Goal: Check status: Check status

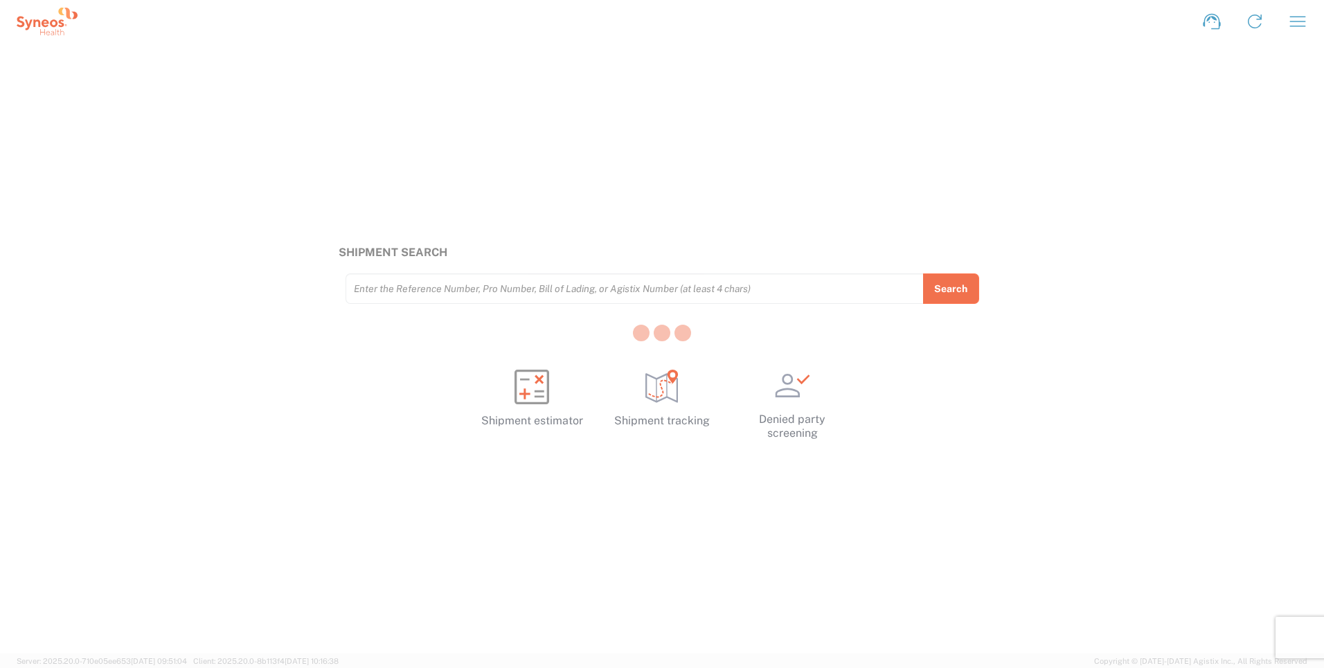
click at [1312, 20] on div at bounding box center [662, 334] width 1324 height 668
click at [1303, 22] on div at bounding box center [662, 334] width 1324 height 668
click at [1294, 21] on icon "button" at bounding box center [1298, 21] width 16 height 10
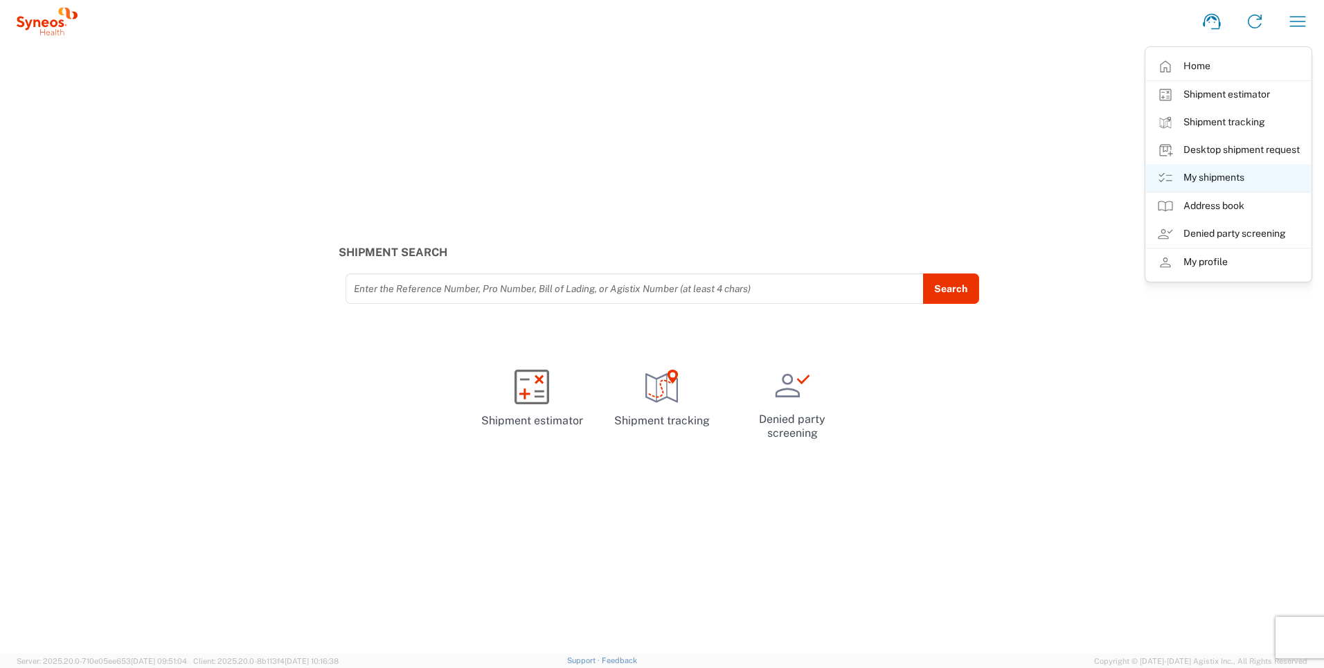
click at [1180, 178] on link "My shipments" at bounding box center [1228, 178] width 165 height 28
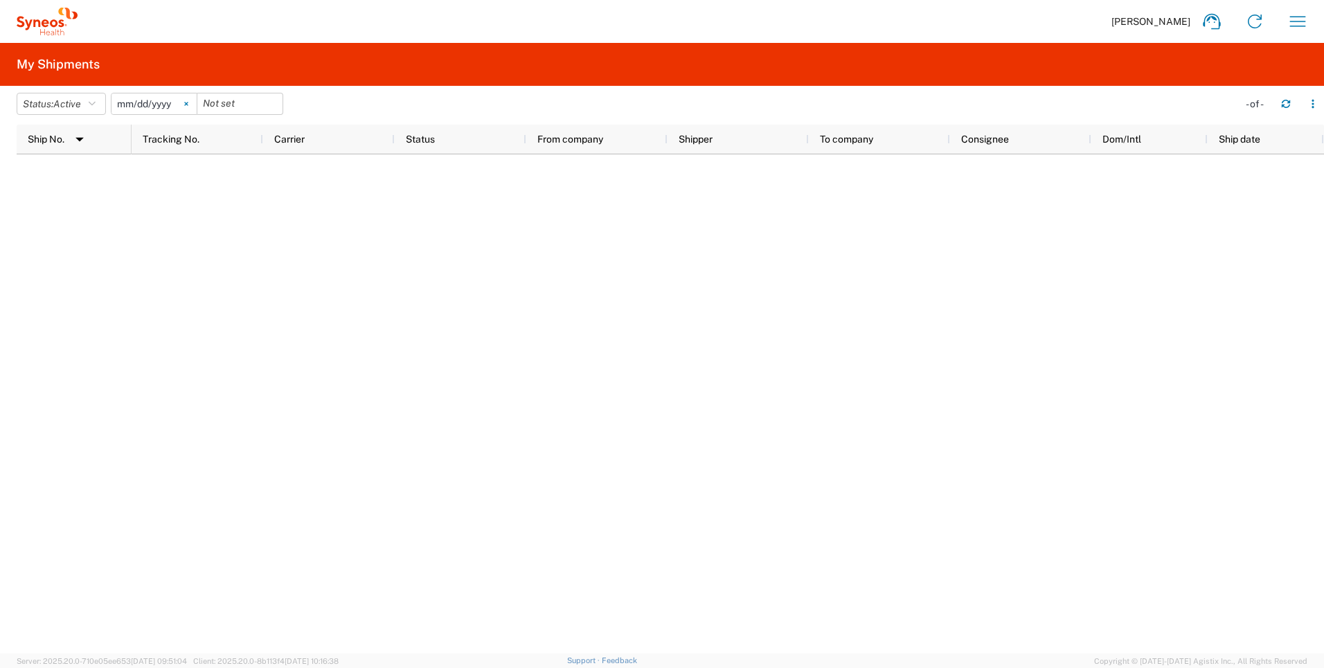
click at [188, 104] on icon at bounding box center [186, 104] width 4 height 4
click at [74, 107] on span "Active" at bounding box center [67, 103] width 28 height 11
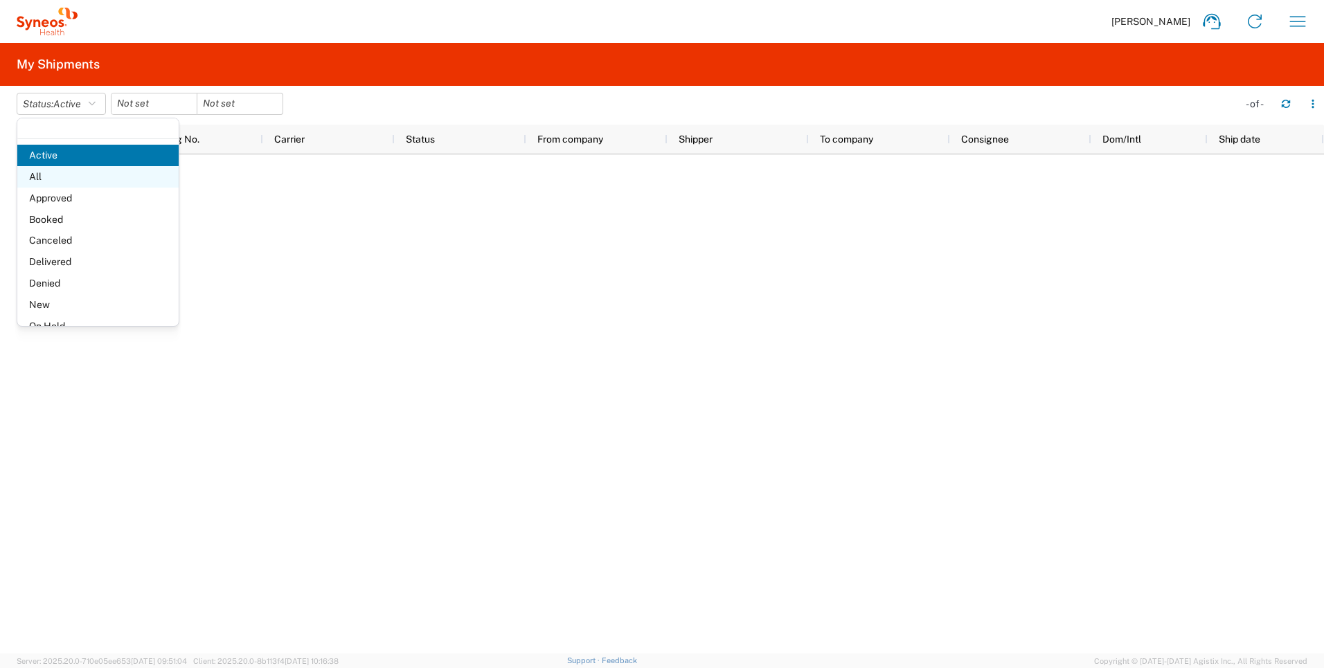
click at [80, 182] on span "All" at bounding box center [97, 176] width 161 height 21
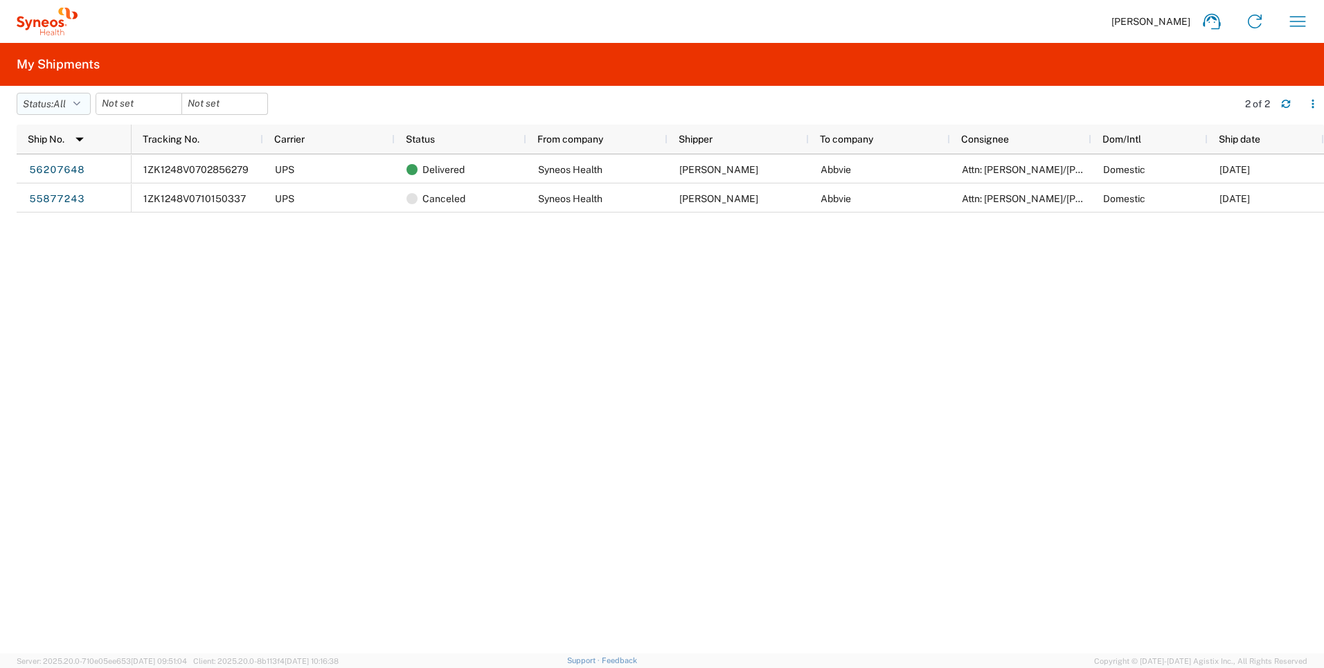
click at [47, 103] on button "Status: All" at bounding box center [54, 104] width 74 height 22
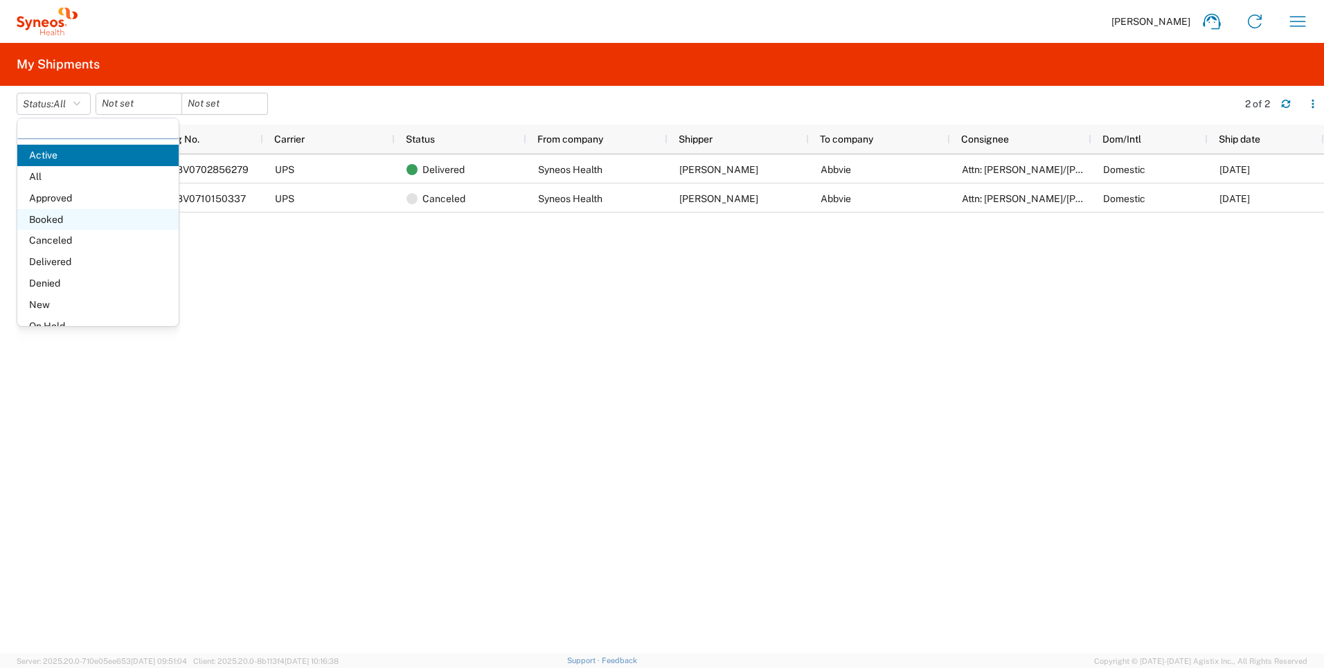
scroll to position [3, 0]
click at [53, 179] on span "All" at bounding box center [97, 173] width 161 height 21
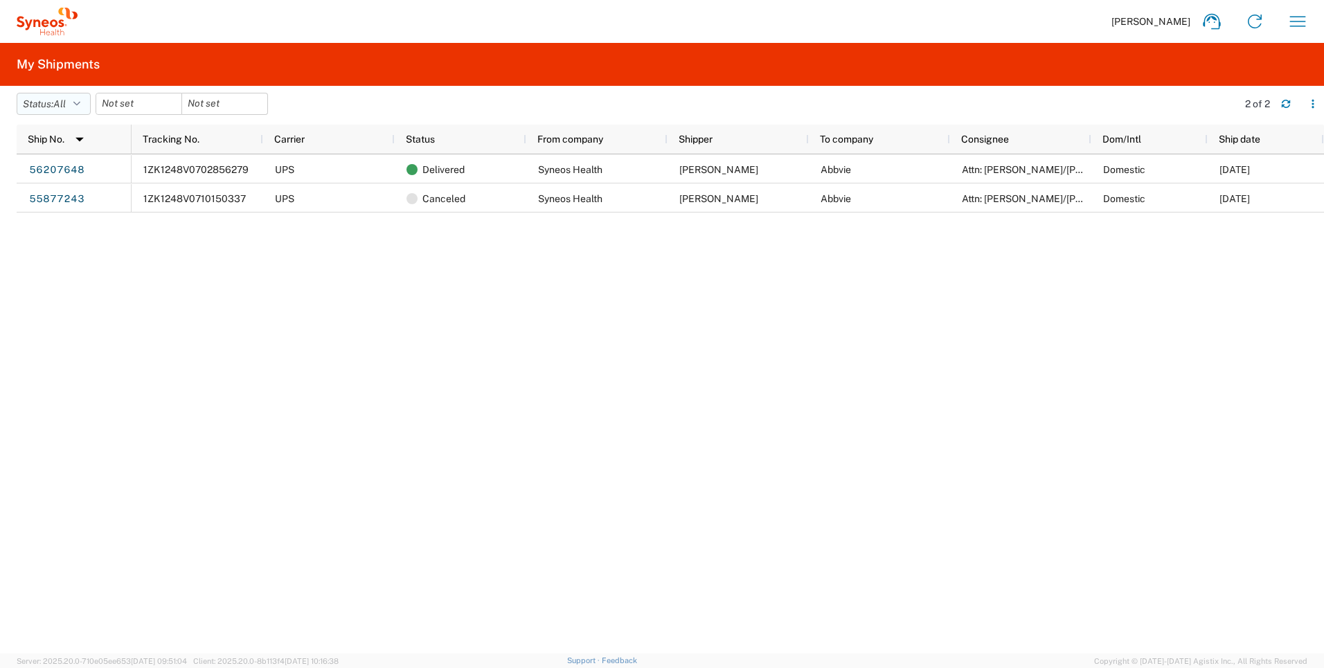
click at [54, 109] on button "Status: All" at bounding box center [54, 104] width 74 height 22
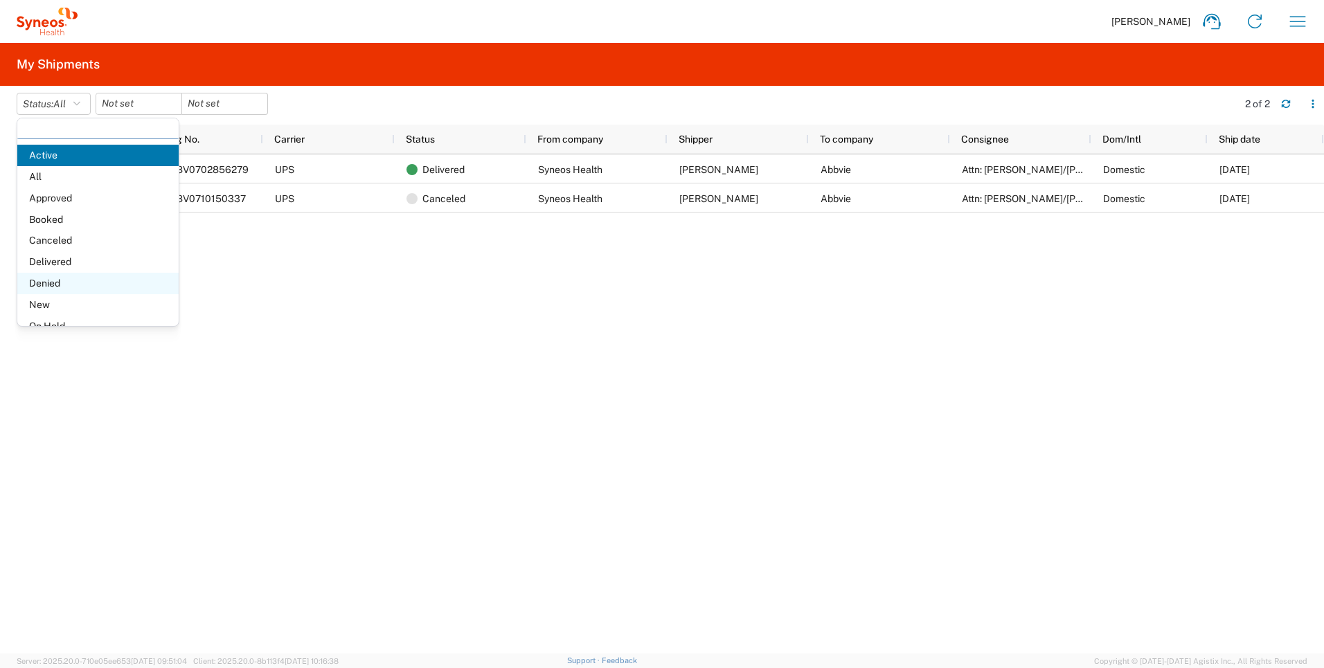
scroll to position [80, 0]
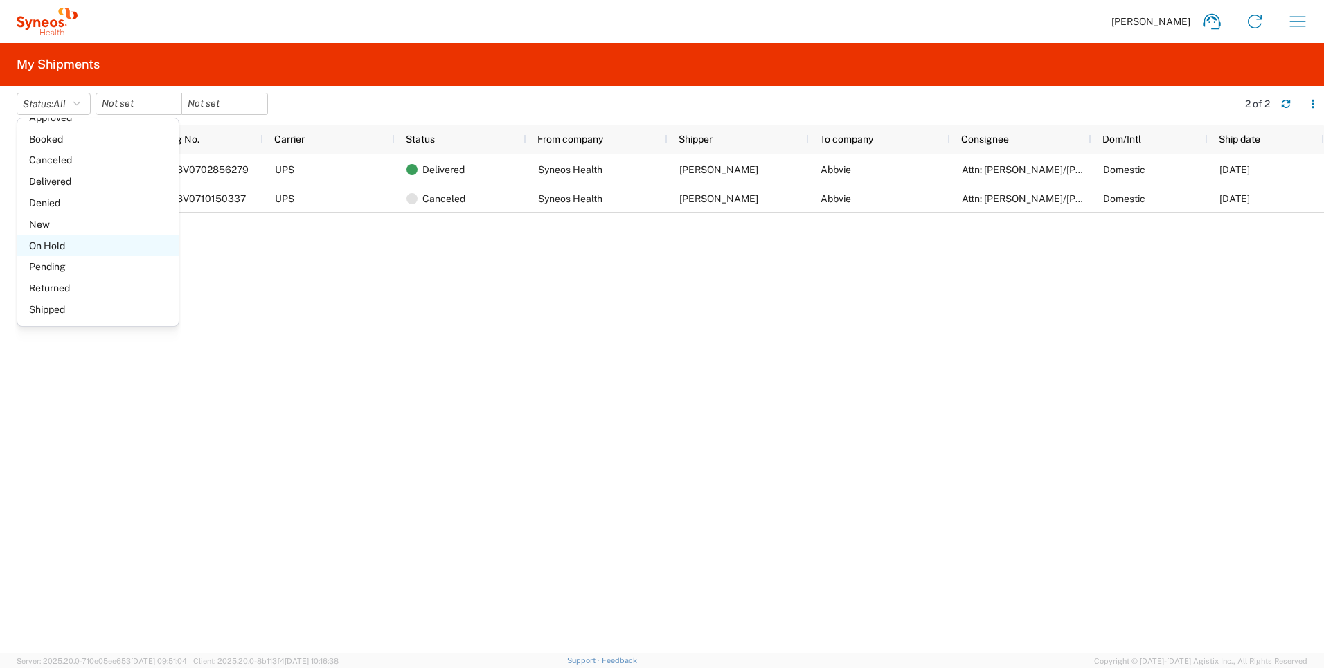
click at [66, 246] on span "On Hold" at bounding box center [97, 245] width 161 height 21
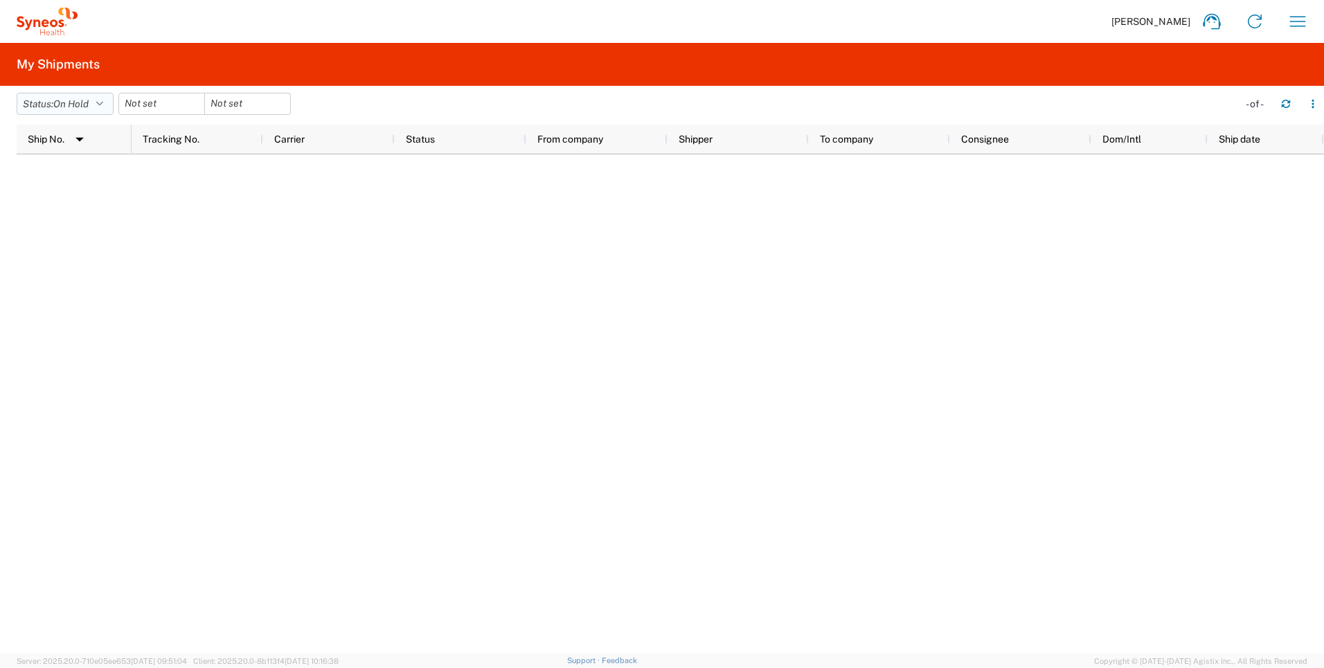
click at [85, 98] on span "On Hold" at bounding box center [70, 104] width 35 height 13
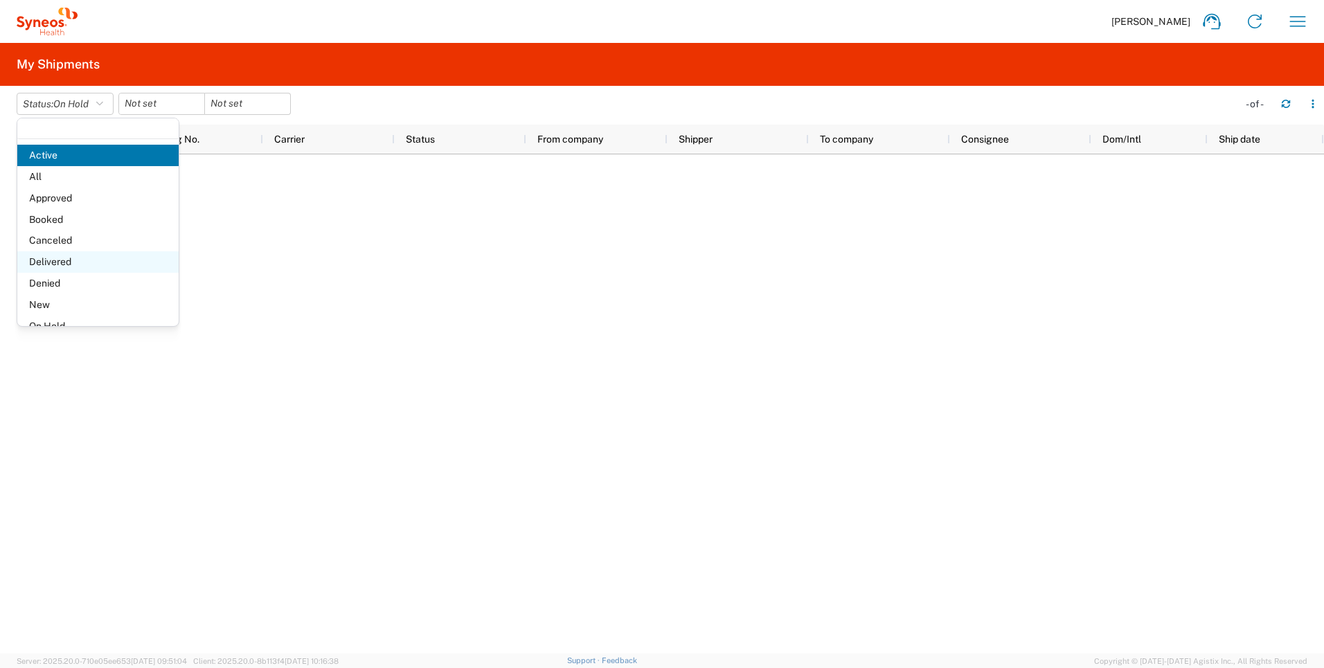
click at [73, 259] on span "Delivered" at bounding box center [97, 261] width 161 height 21
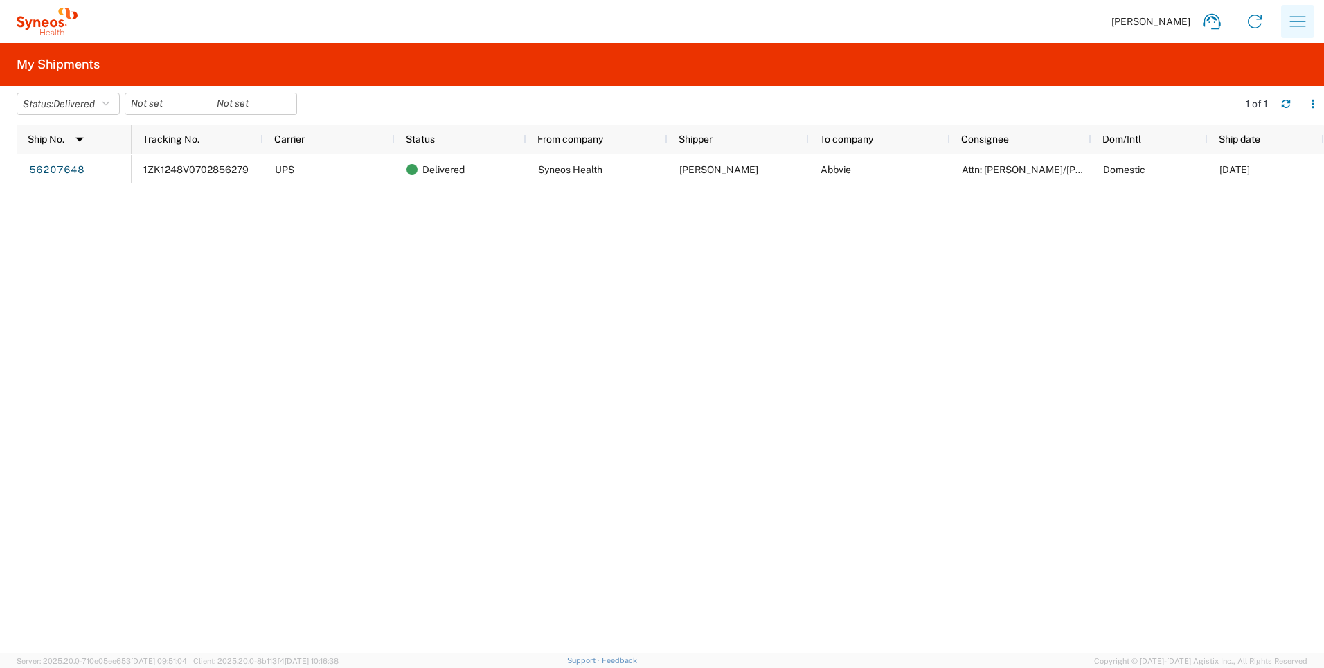
click at [1306, 22] on icon "button" at bounding box center [1298, 21] width 22 height 22
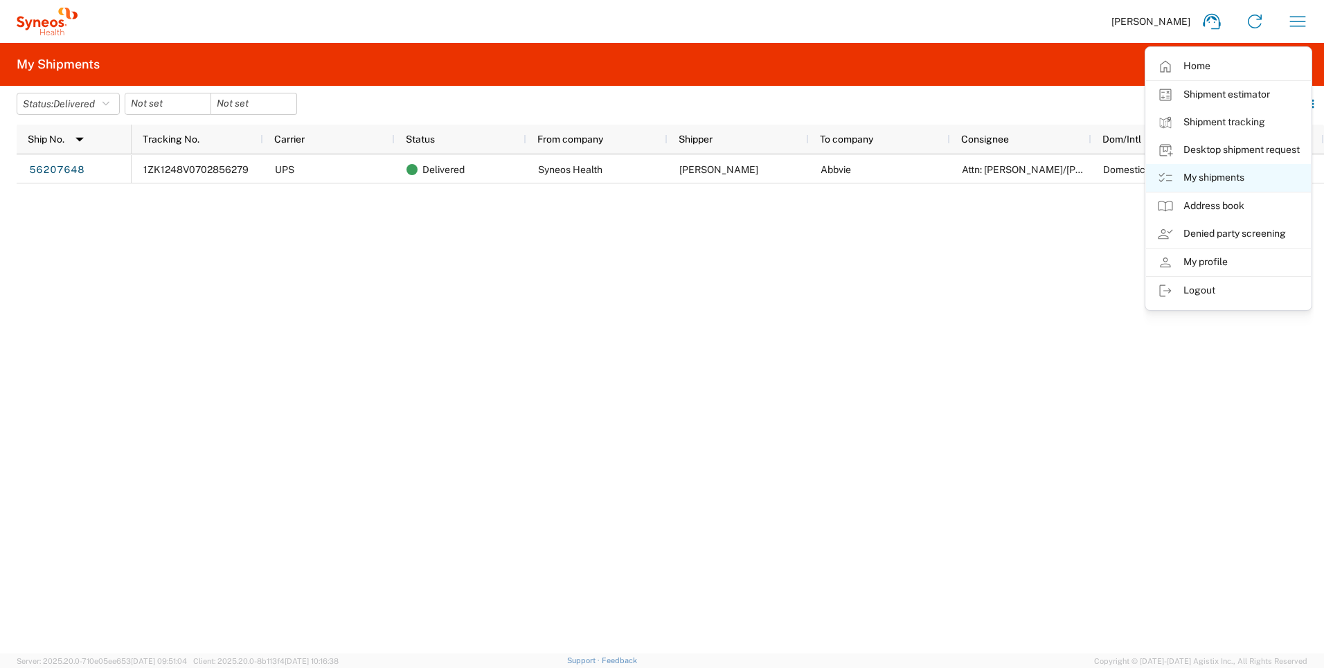
click at [1197, 180] on link "My shipments" at bounding box center [1228, 178] width 165 height 28
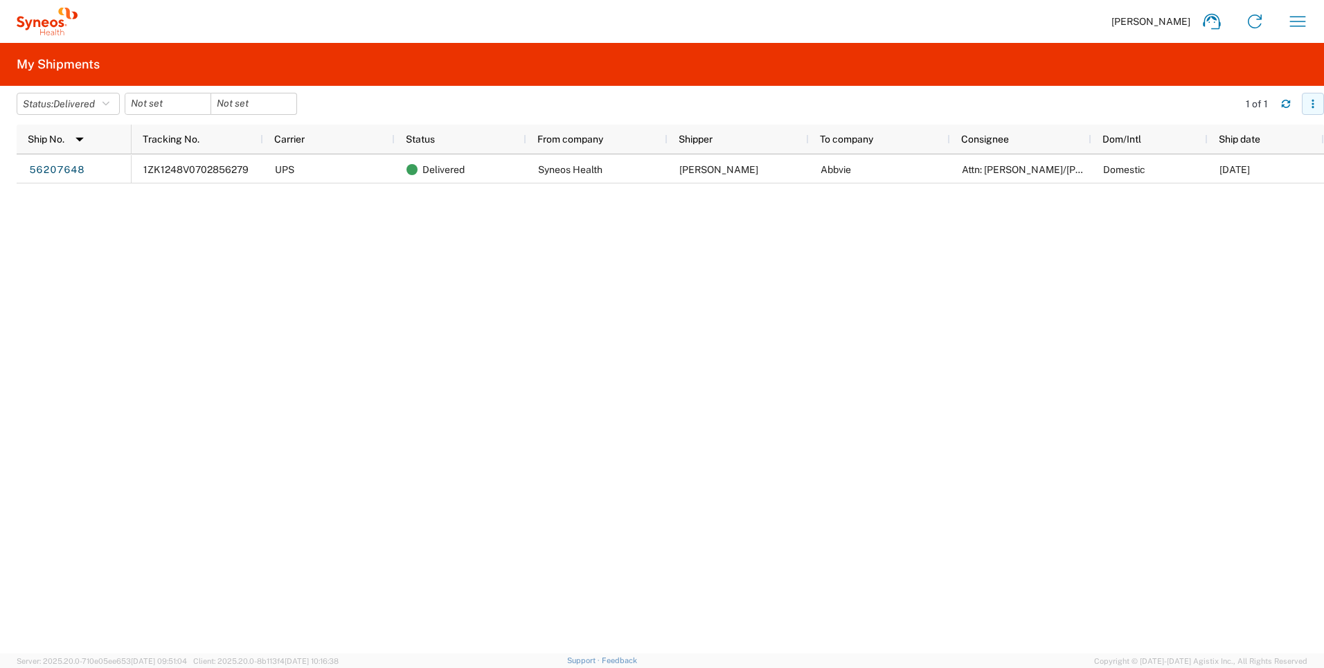
click at [1313, 104] on icon "button" at bounding box center [1313, 104] width 2 height 2
click at [938, 303] on div "1ZK1248V0702856279 UPS Delivered Syneos Health [PERSON_NAME] Abbvie Attn: [PERS…" at bounding box center [728, 403] width 1193 height 499
click at [81, 107] on span "Delivered" at bounding box center [74, 103] width 42 height 11
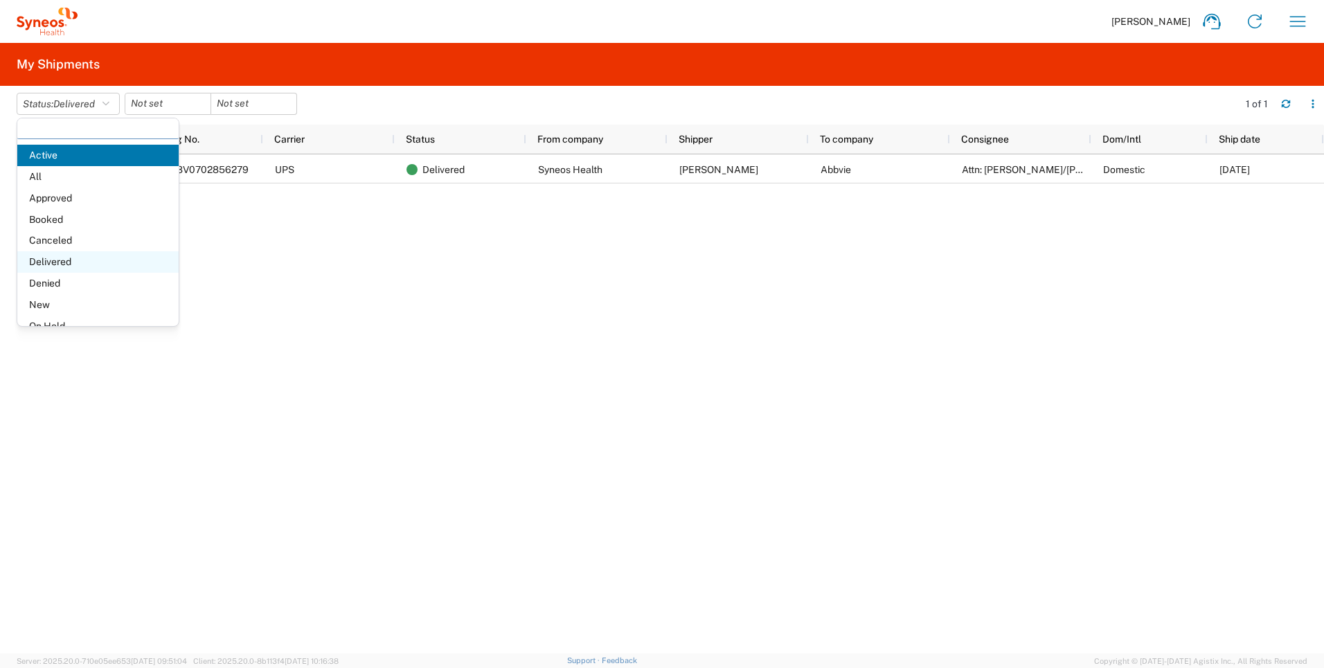
scroll to position [80, 0]
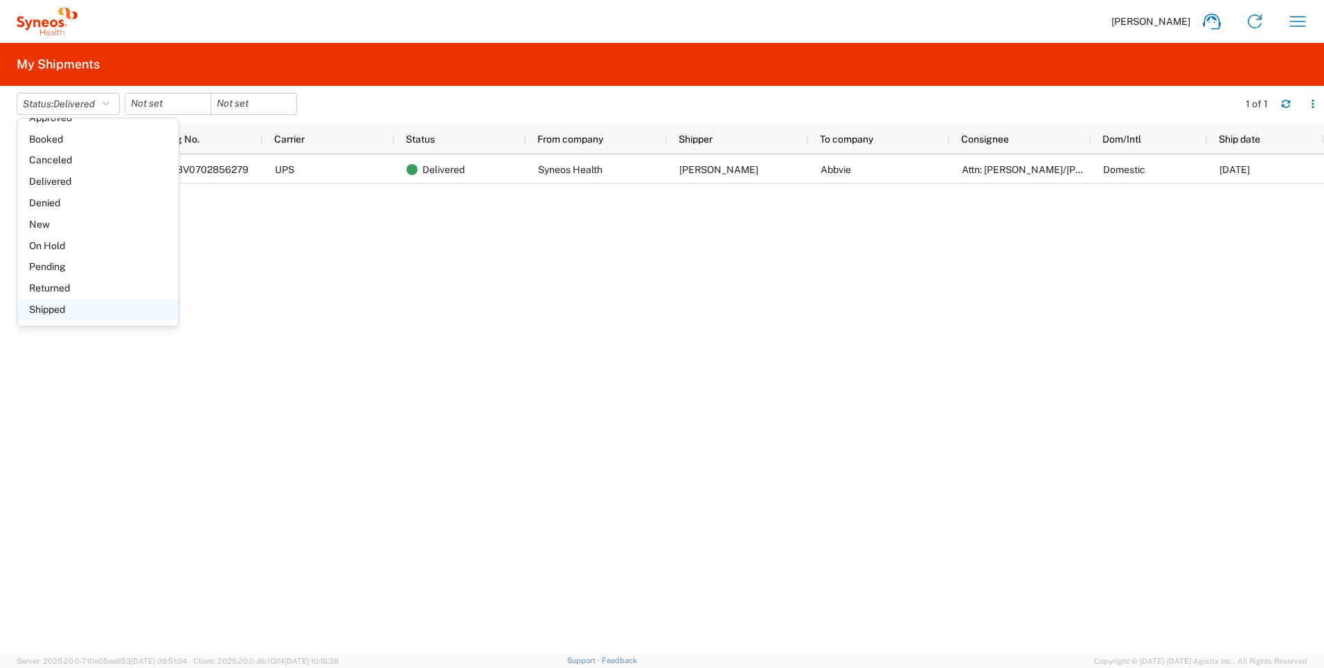
click at [82, 314] on span "Shipped" at bounding box center [97, 309] width 161 height 21
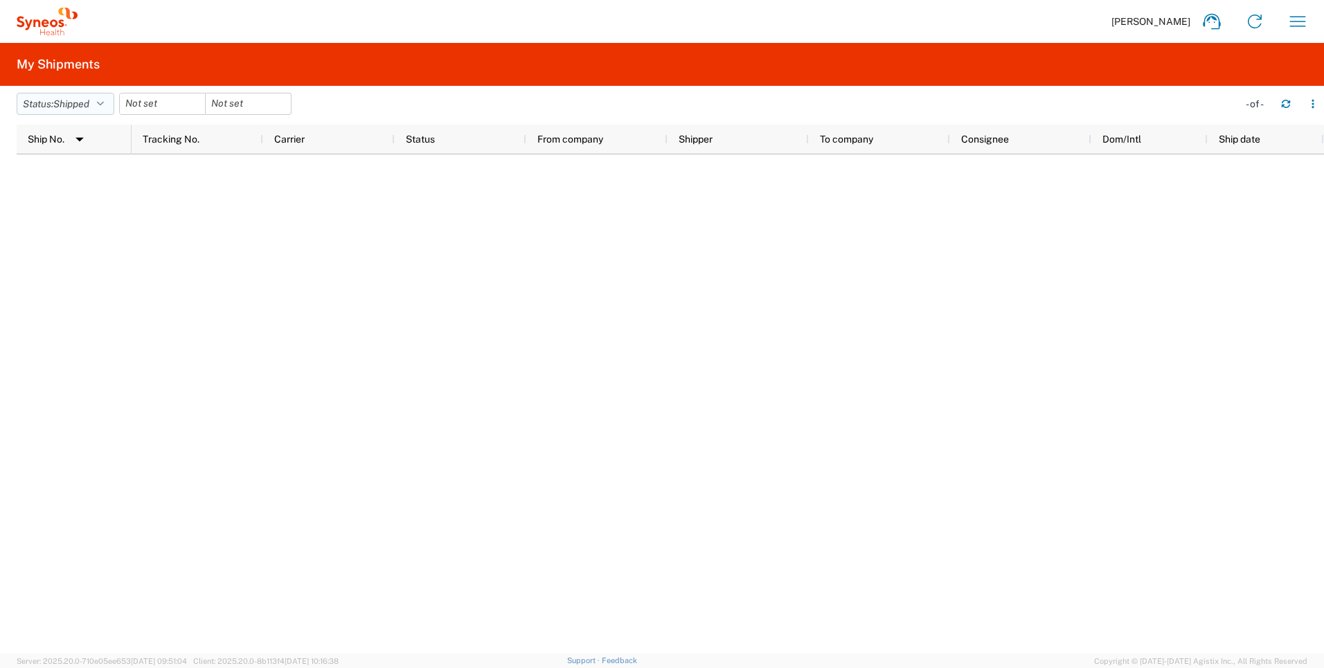
click at [104, 95] on button "Status: Shipped" at bounding box center [66, 104] width 98 height 22
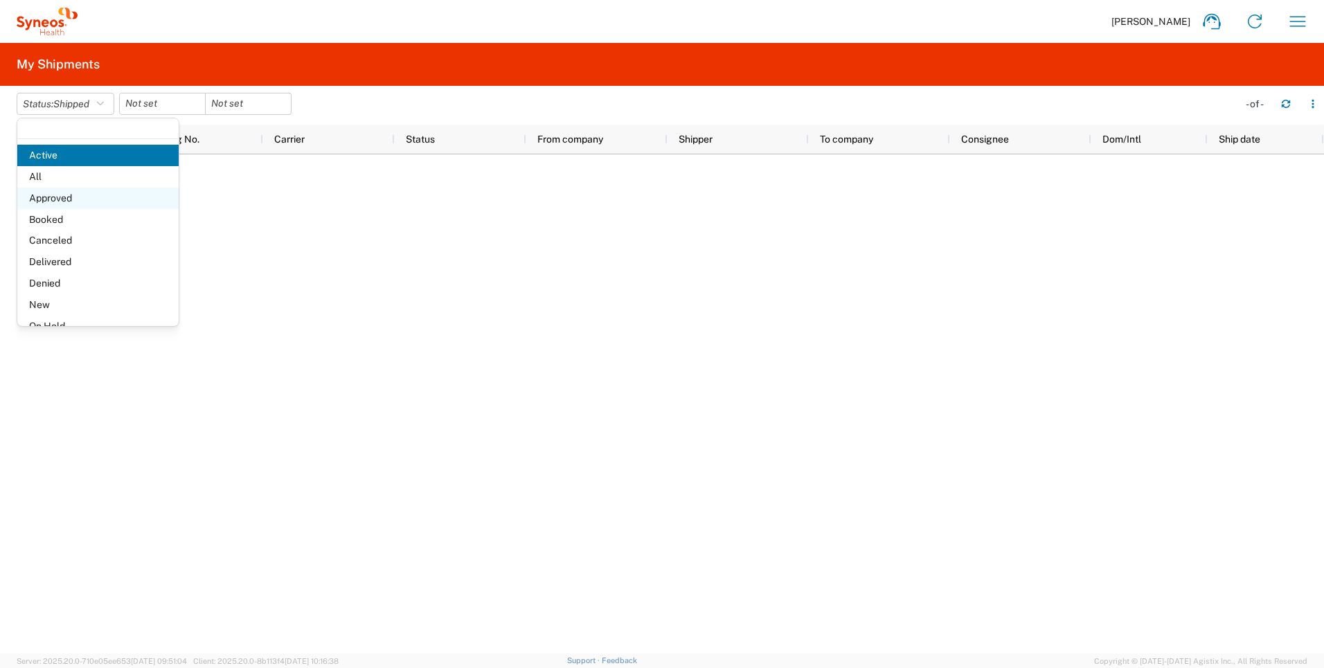
click at [76, 188] on span "Approved" at bounding box center [97, 198] width 161 height 21
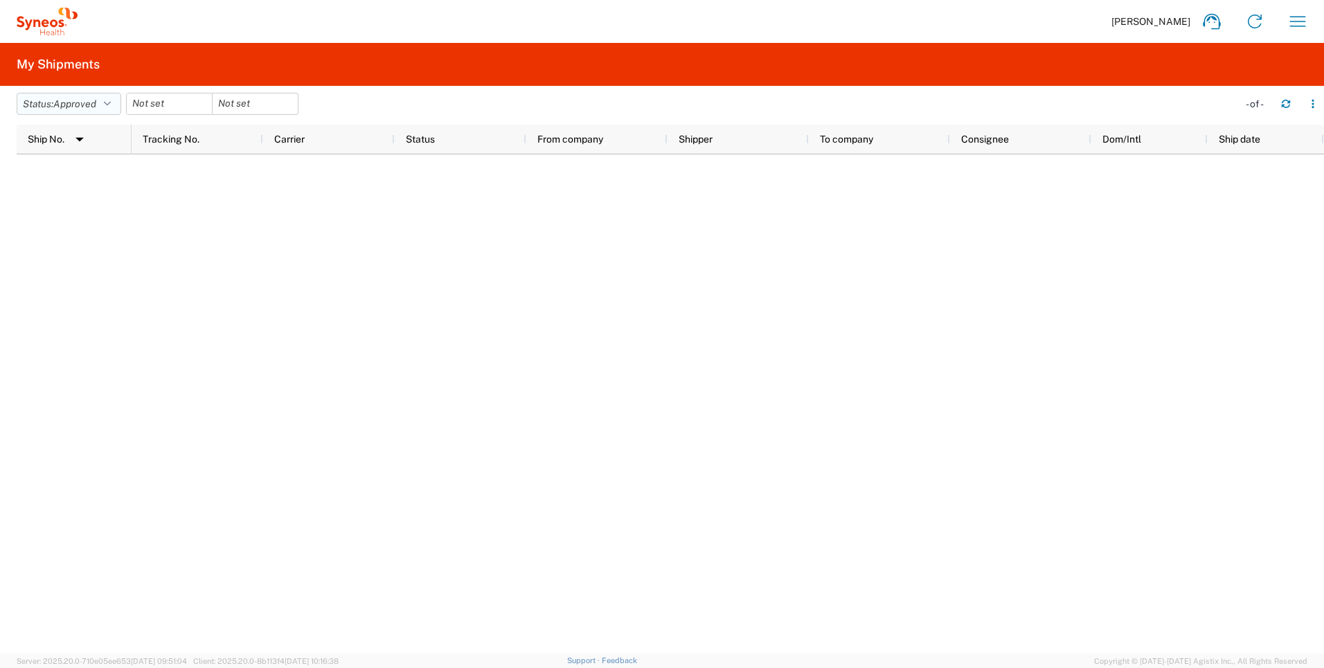
click at [80, 100] on span "Approved" at bounding box center [74, 103] width 43 height 11
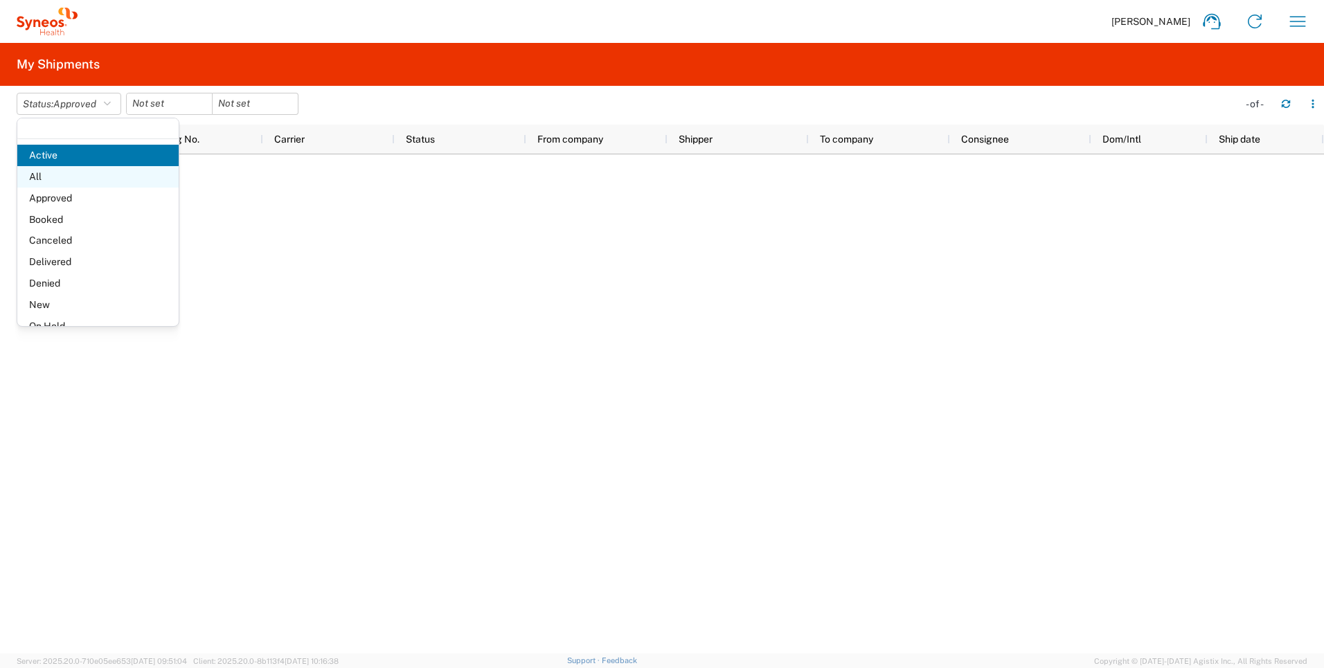
click at [75, 177] on span "All" at bounding box center [97, 176] width 161 height 21
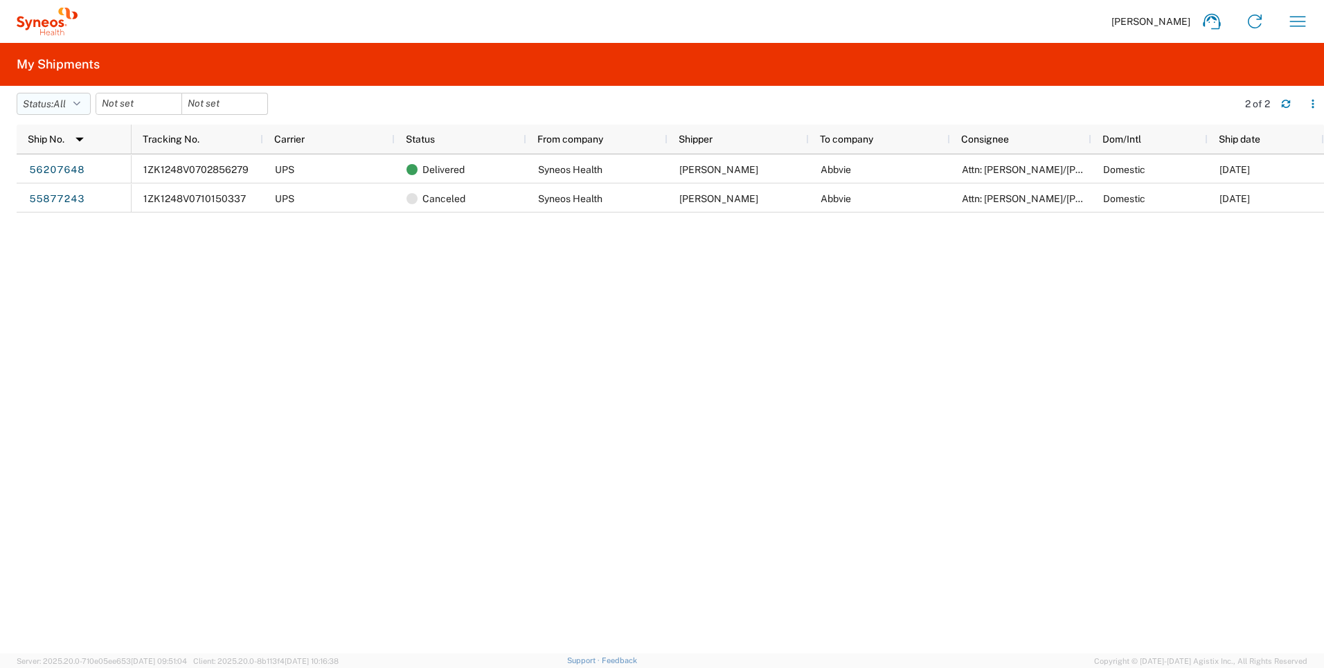
click at [71, 96] on button "Status: All" at bounding box center [54, 104] width 74 height 22
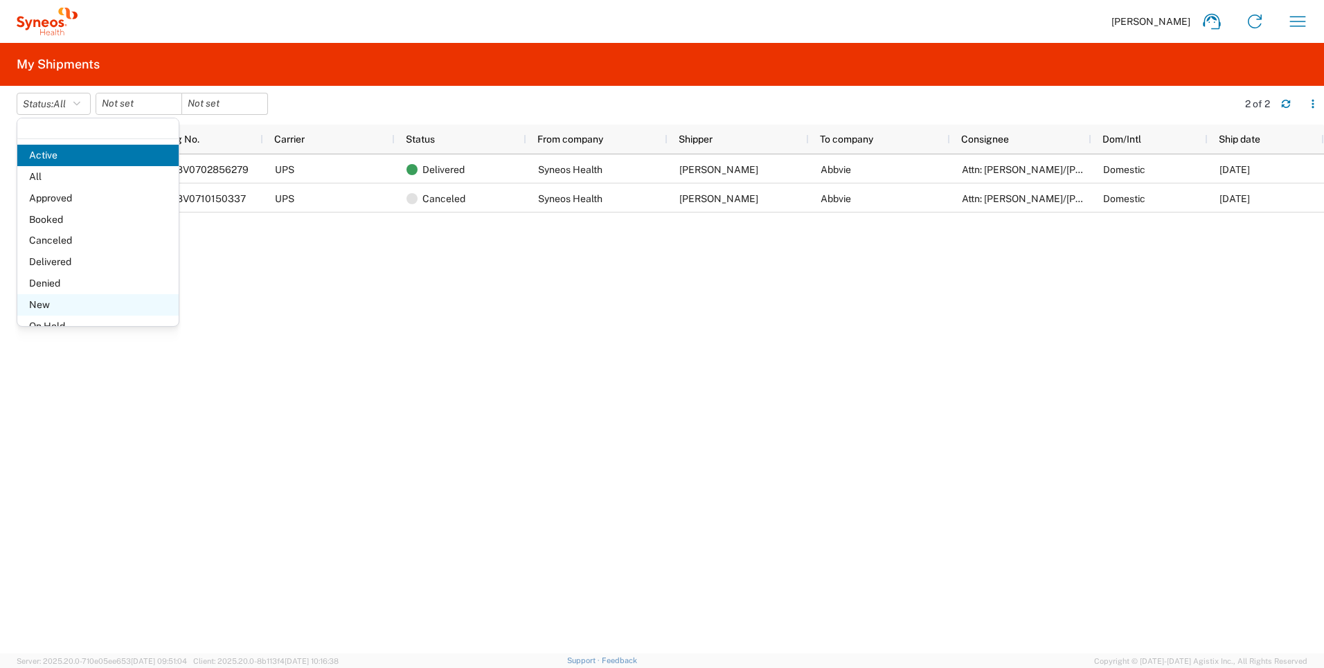
click at [71, 295] on span "New" at bounding box center [97, 304] width 161 height 21
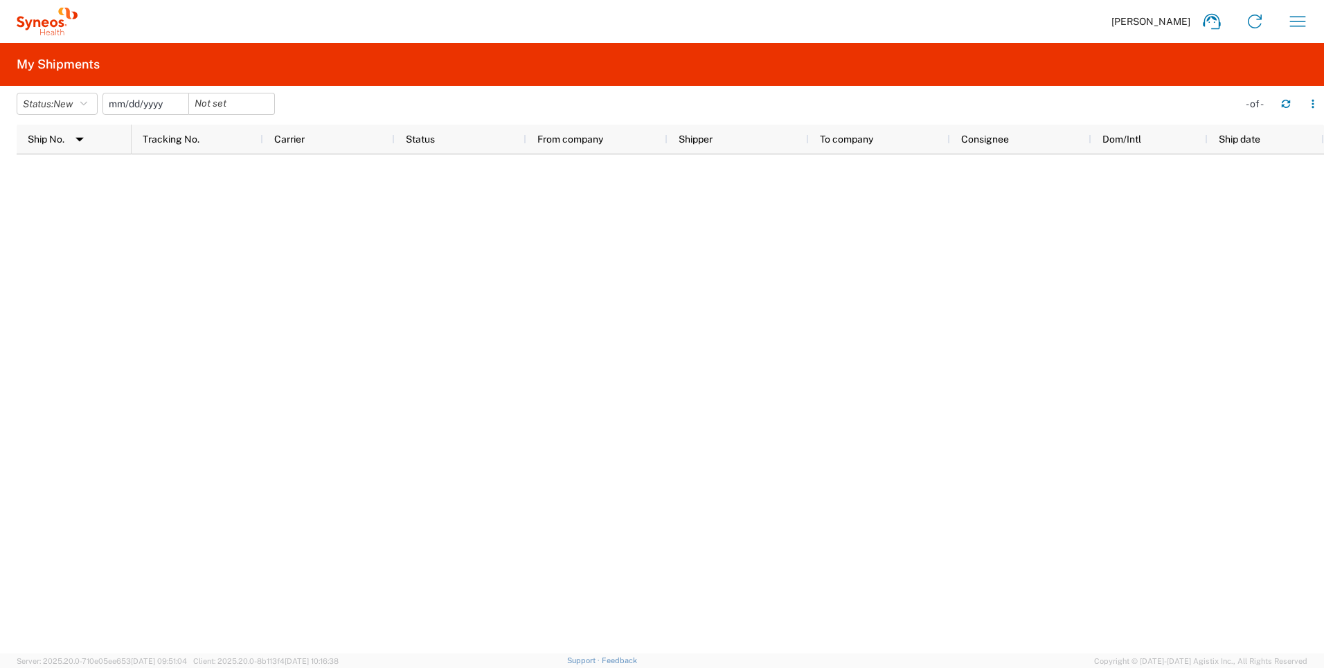
click at [134, 100] on input "date" at bounding box center [145, 103] width 85 height 21
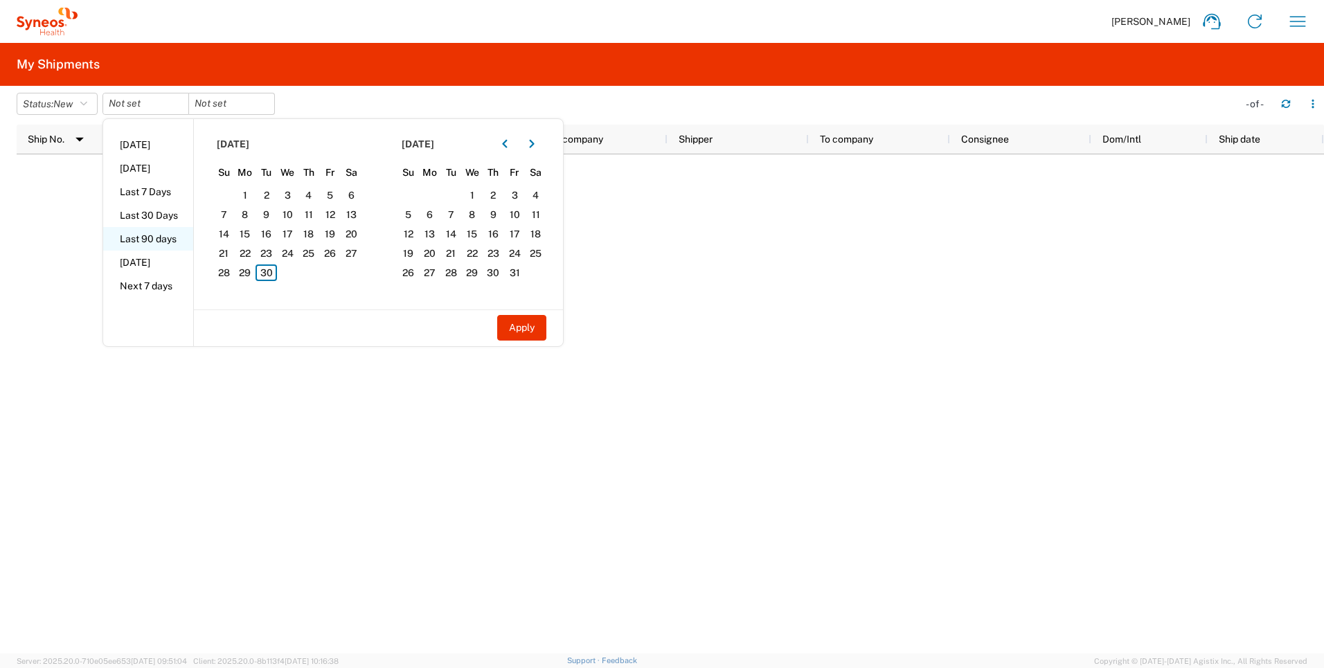
click at [150, 238] on li "Last 90 days" at bounding box center [148, 239] width 90 height 24
type input "[DATE]"
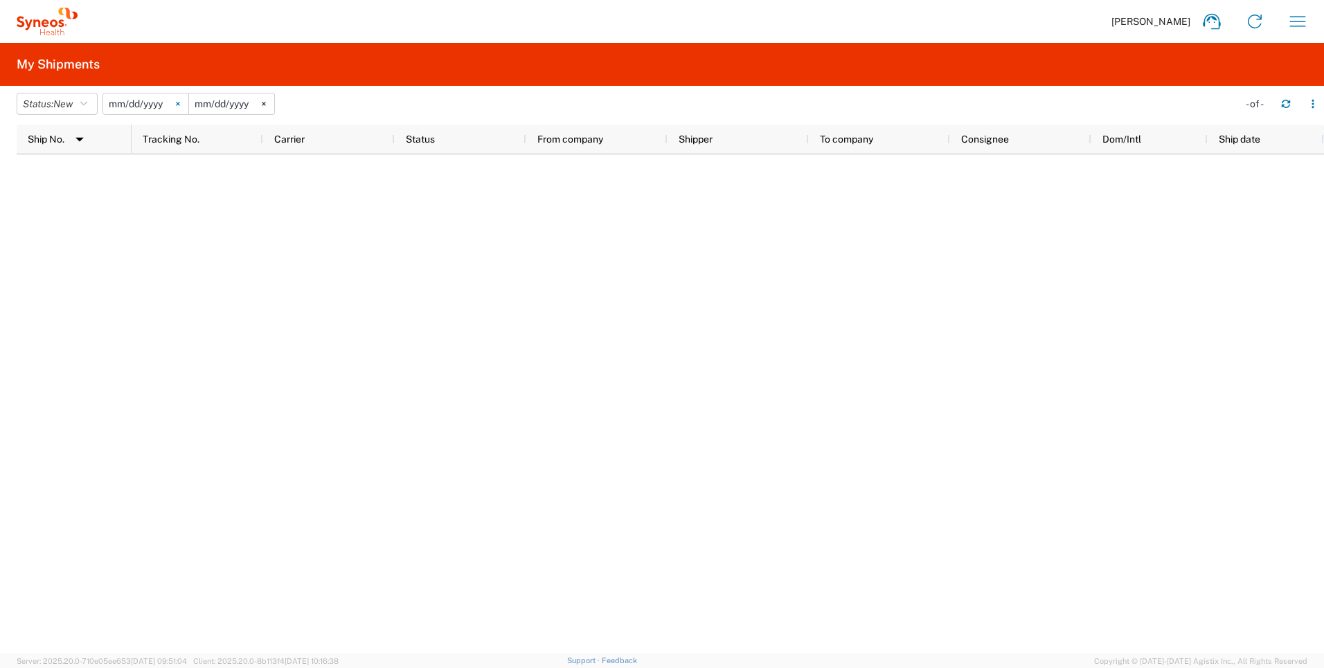
click at [179, 104] on icon at bounding box center [177, 104] width 3 height 3
click at [127, 102] on input "date" at bounding box center [145, 103] width 85 height 21
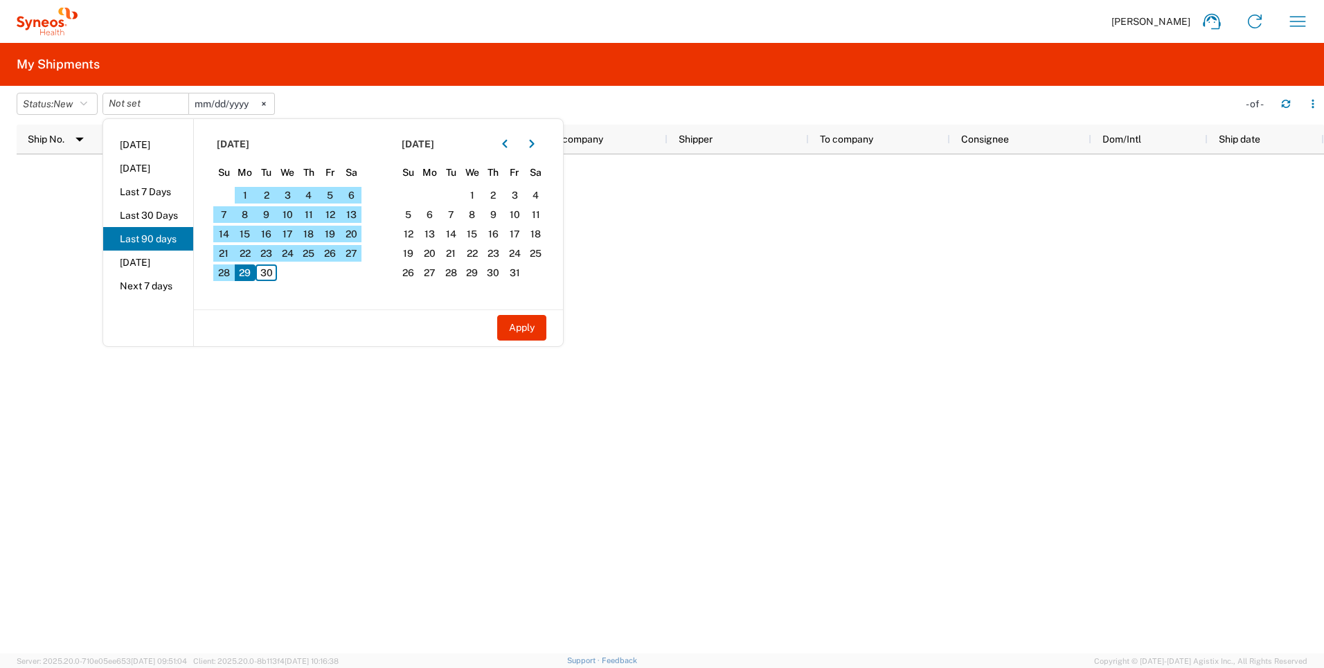
click at [524, 138] on div at bounding box center [518, 144] width 49 height 22
click at [535, 139] on icon "button" at bounding box center [532, 144] width 6 height 10
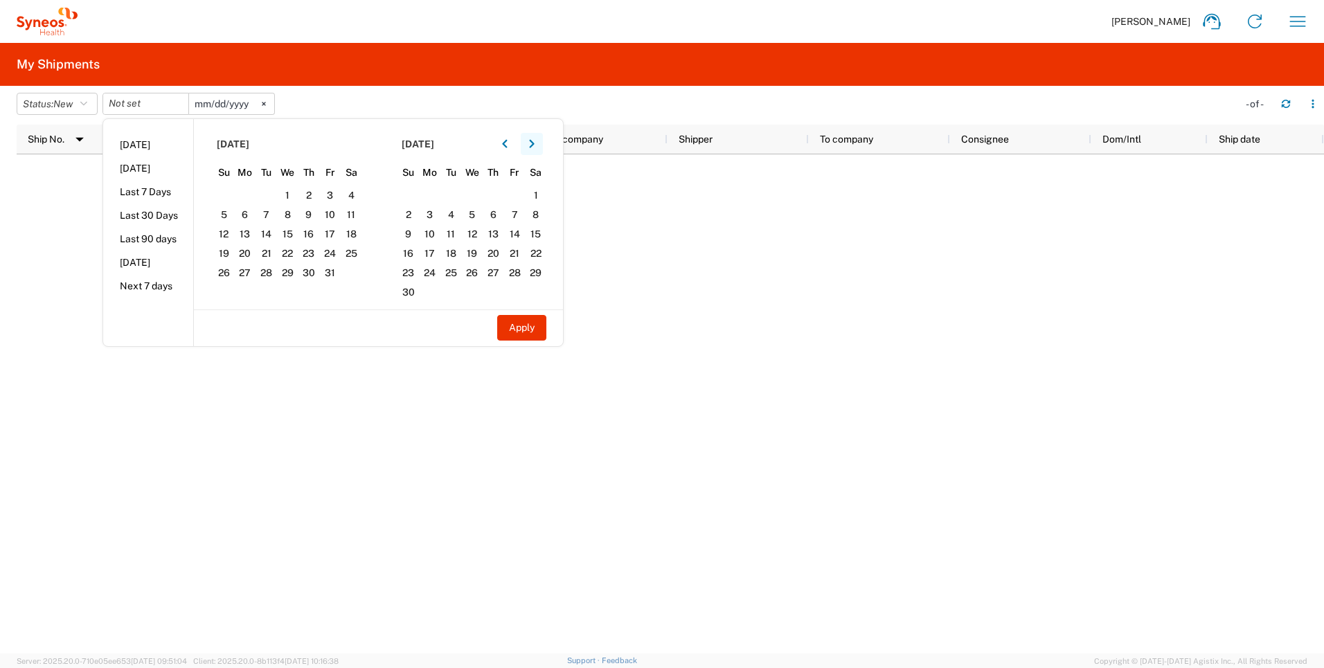
click at [535, 139] on icon "button" at bounding box center [532, 144] width 6 height 10
click at [503, 146] on button "button" at bounding box center [505, 144] width 22 height 22
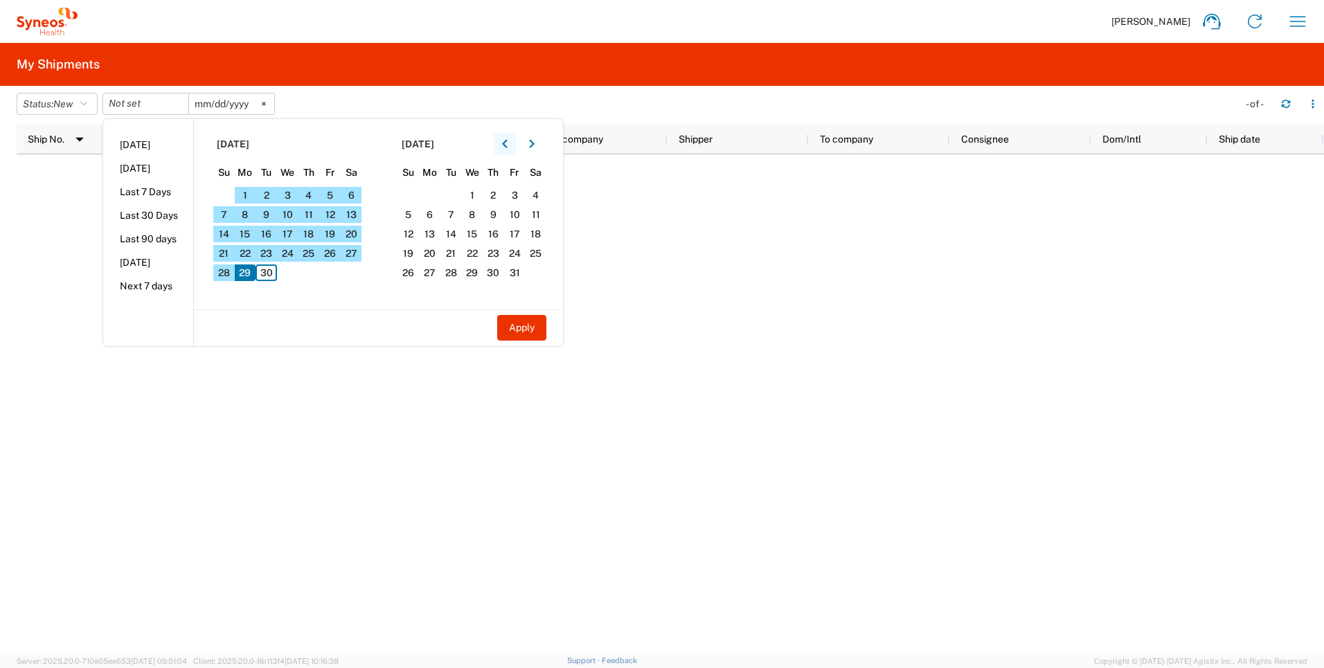
click at [503, 146] on button "button" at bounding box center [505, 144] width 22 height 22
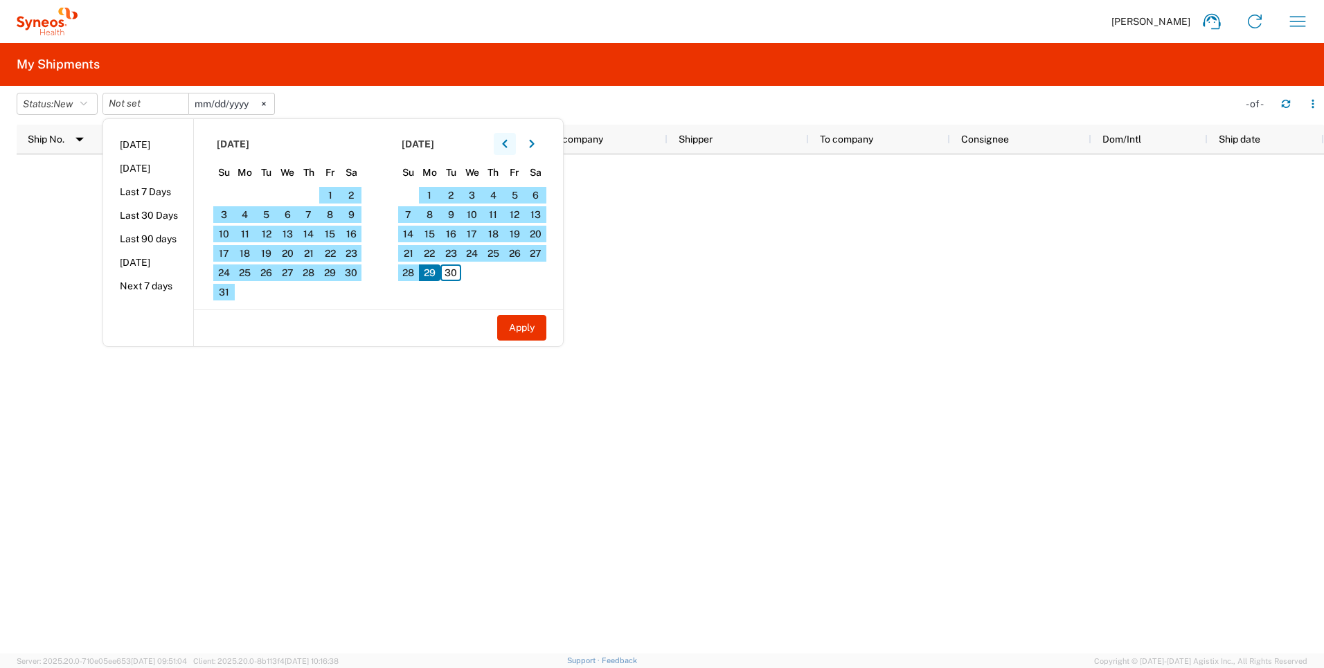
click at [503, 146] on button "button" at bounding box center [505, 144] width 22 height 22
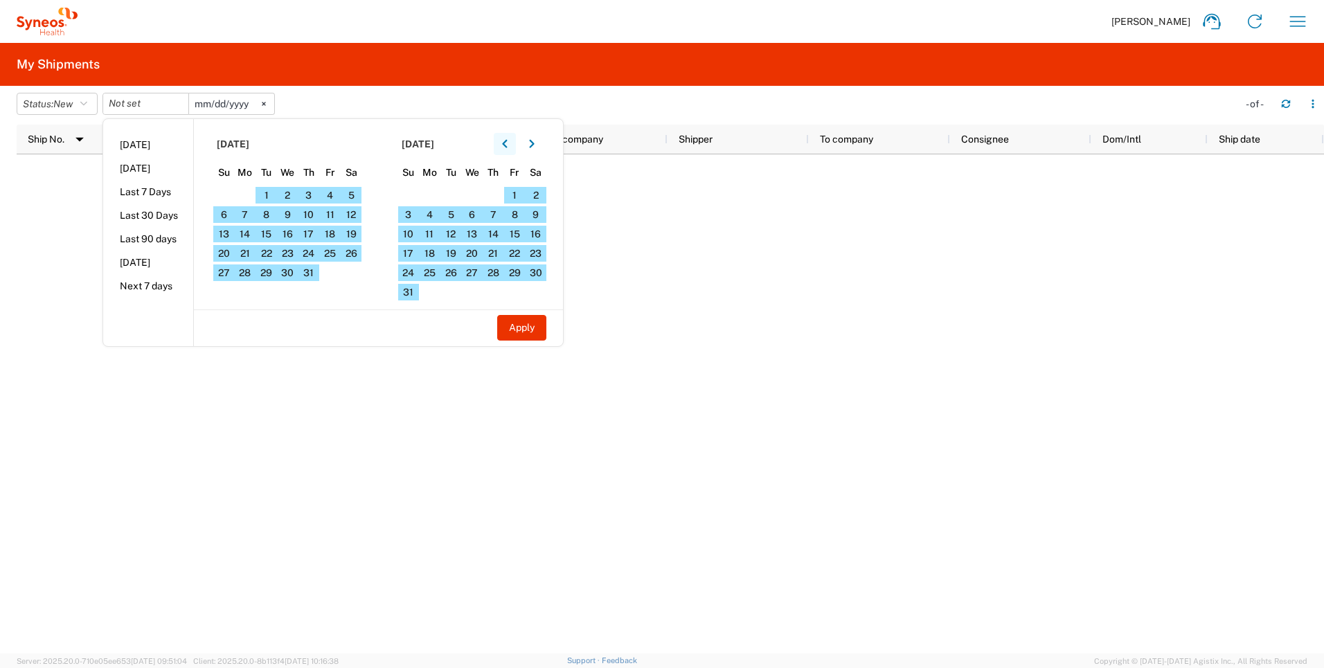
click at [503, 146] on button "button" at bounding box center [505, 144] width 22 height 22
click at [222, 197] on span "1" at bounding box center [223, 195] width 21 height 17
click at [506, 319] on button "Apply" at bounding box center [521, 328] width 49 height 26
type input "[DATE]"
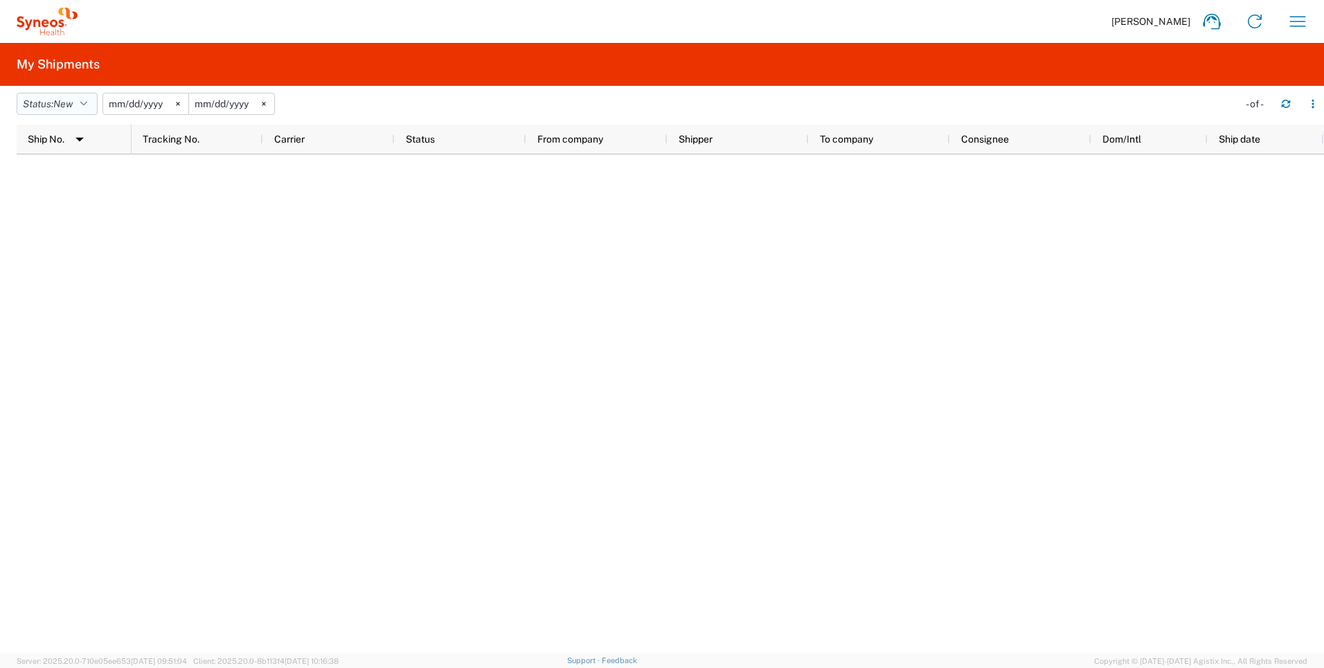
click at [82, 98] on button "Status: New" at bounding box center [57, 104] width 81 height 22
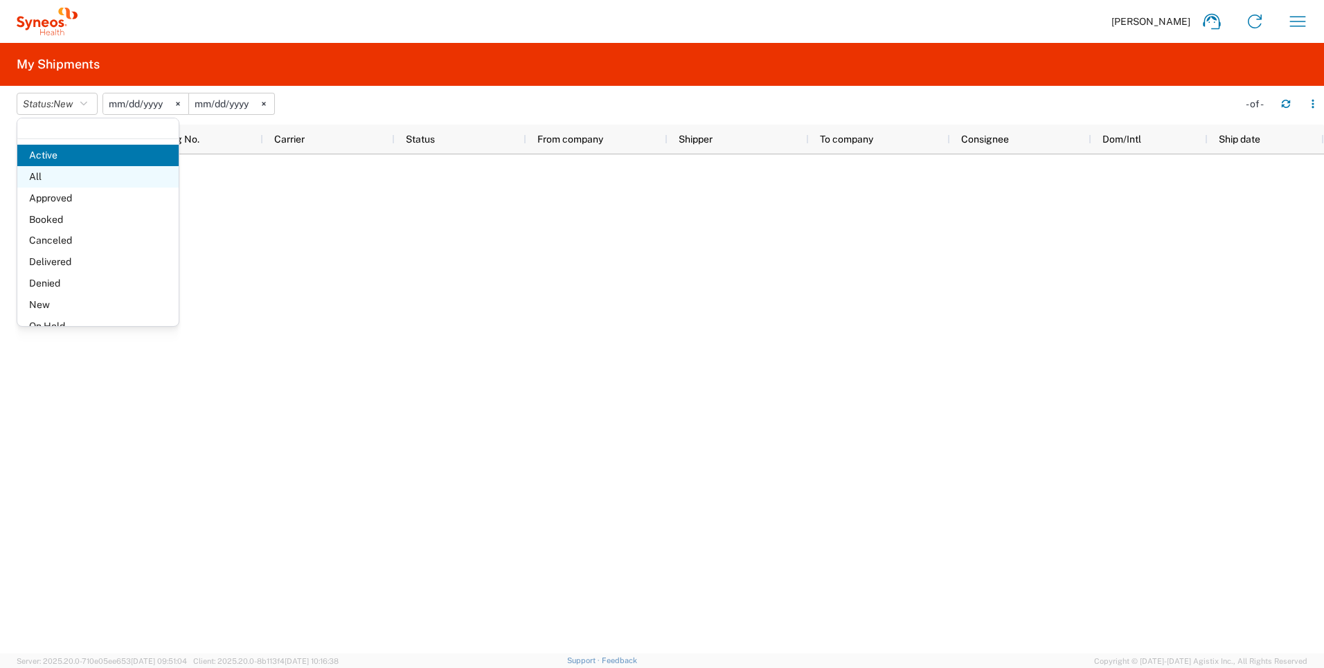
click at [70, 176] on span "All" at bounding box center [97, 176] width 161 height 21
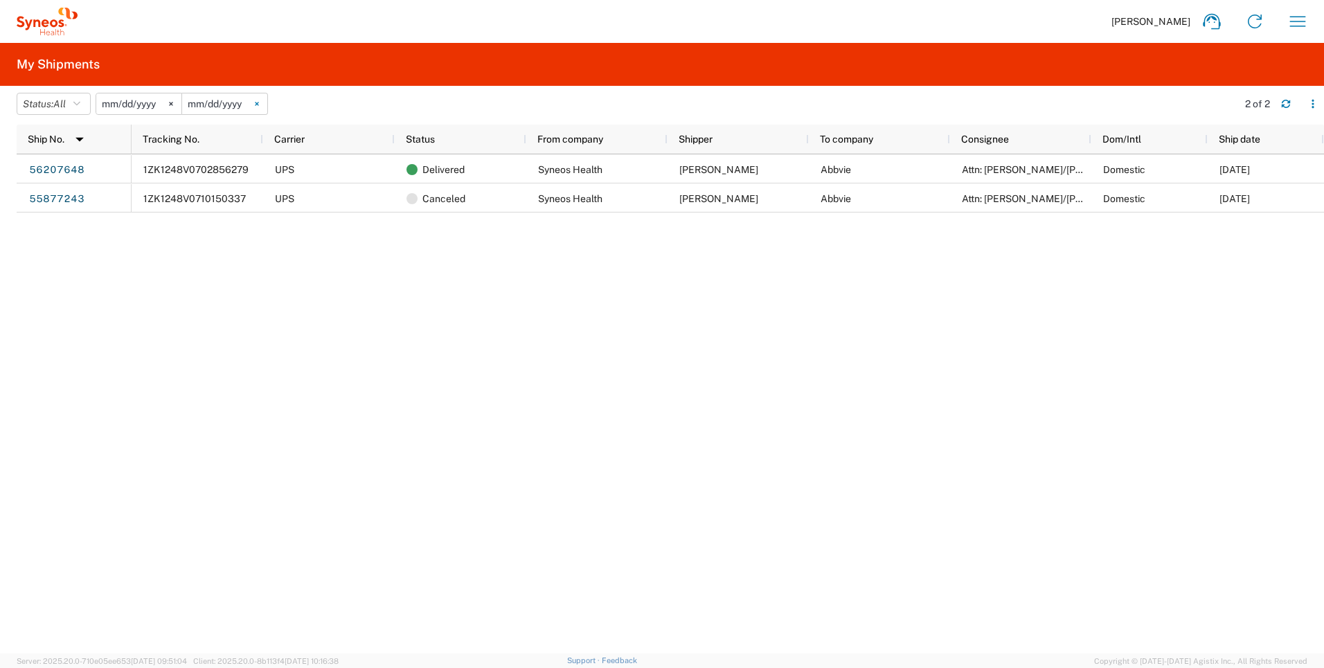
click at [264, 106] on svg-icon at bounding box center [257, 103] width 21 height 21
click at [172, 104] on icon at bounding box center [170, 104] width 3 height 3
click at [80, 100] on icon "button" at bounding box center [76, 104] width 7 height 10
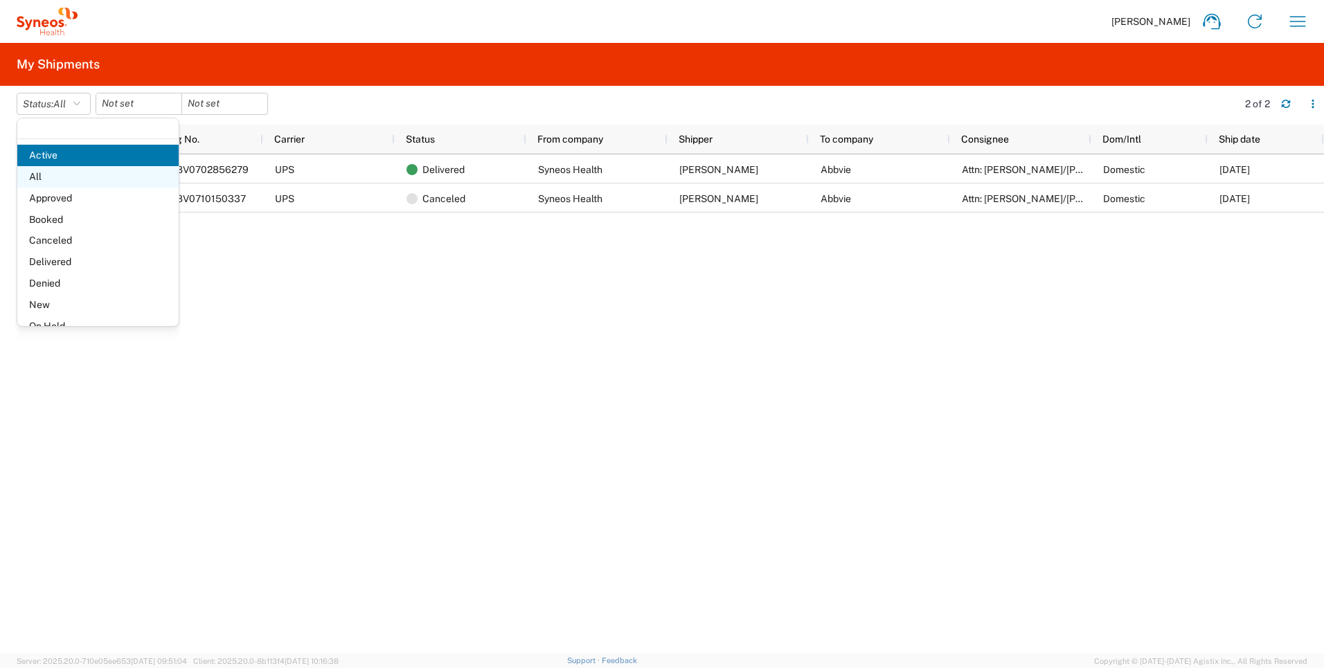
click at [69, 177] on span "All" at bounding box center [97, 176] width 161 height 21
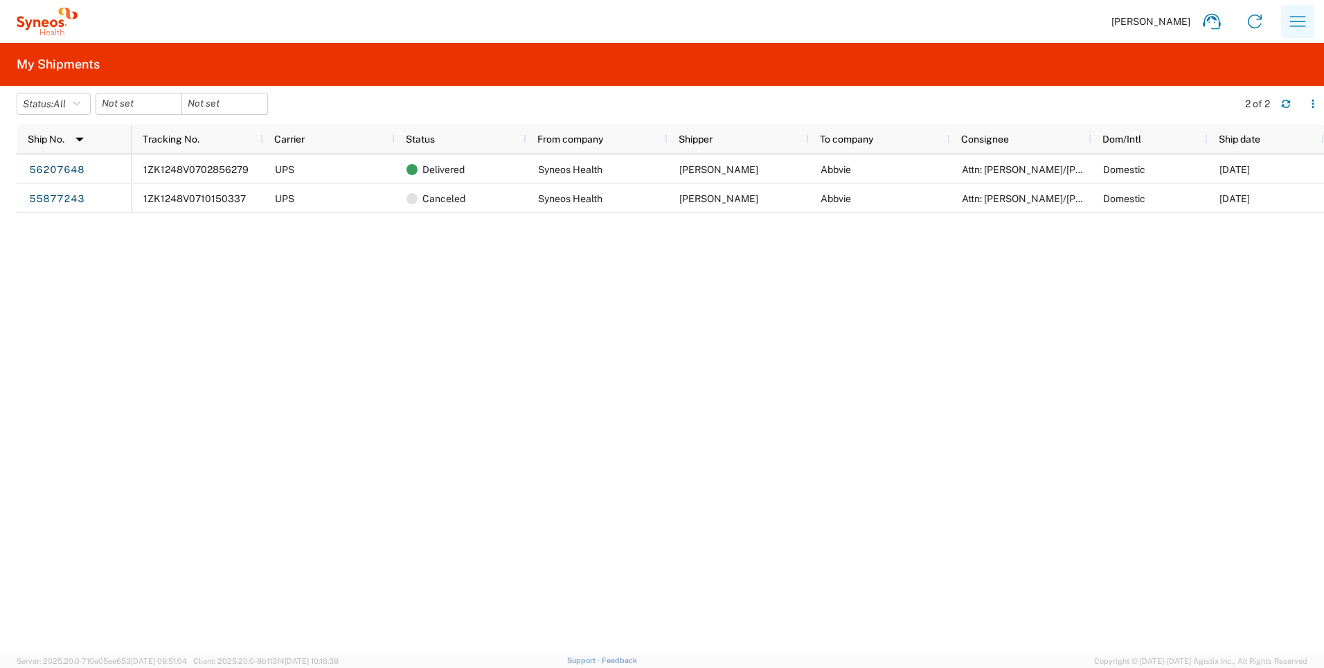
click at [1287, 20] on icon "button" at bounding box center [1298, 21] width 22 height 22
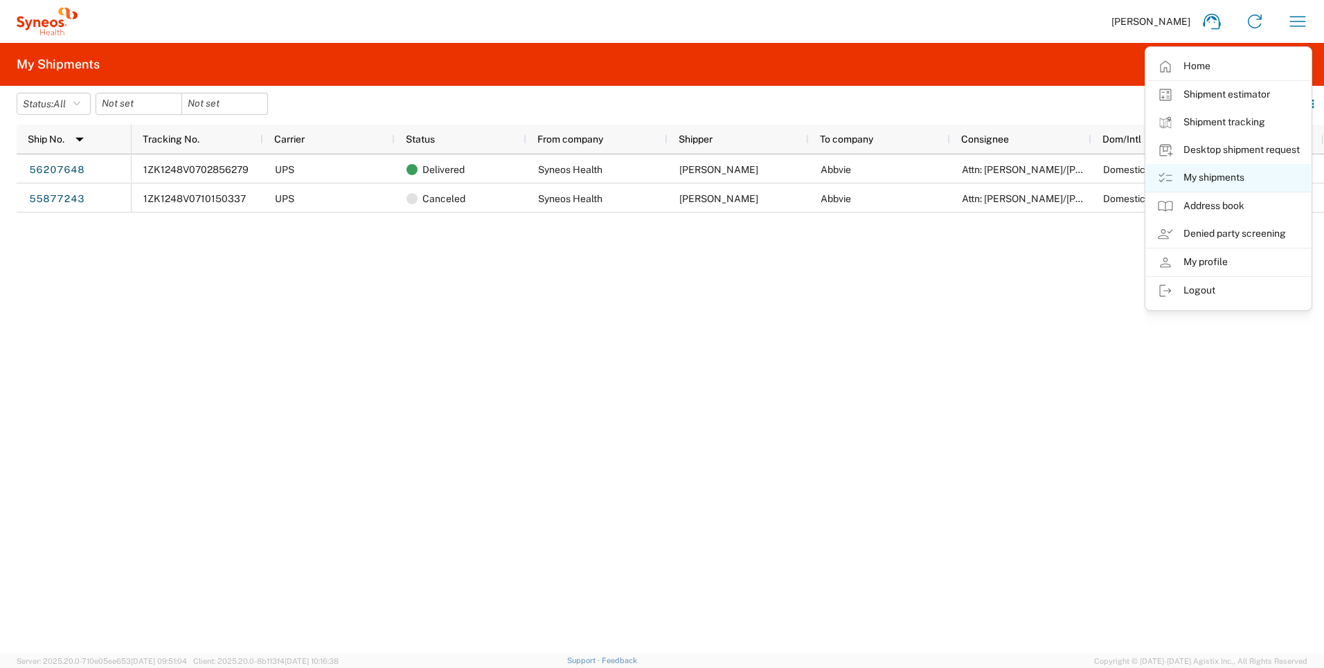
click at [1202, 180] on link "My shipments" at bounding box center [1228, 178] width 165 height 28
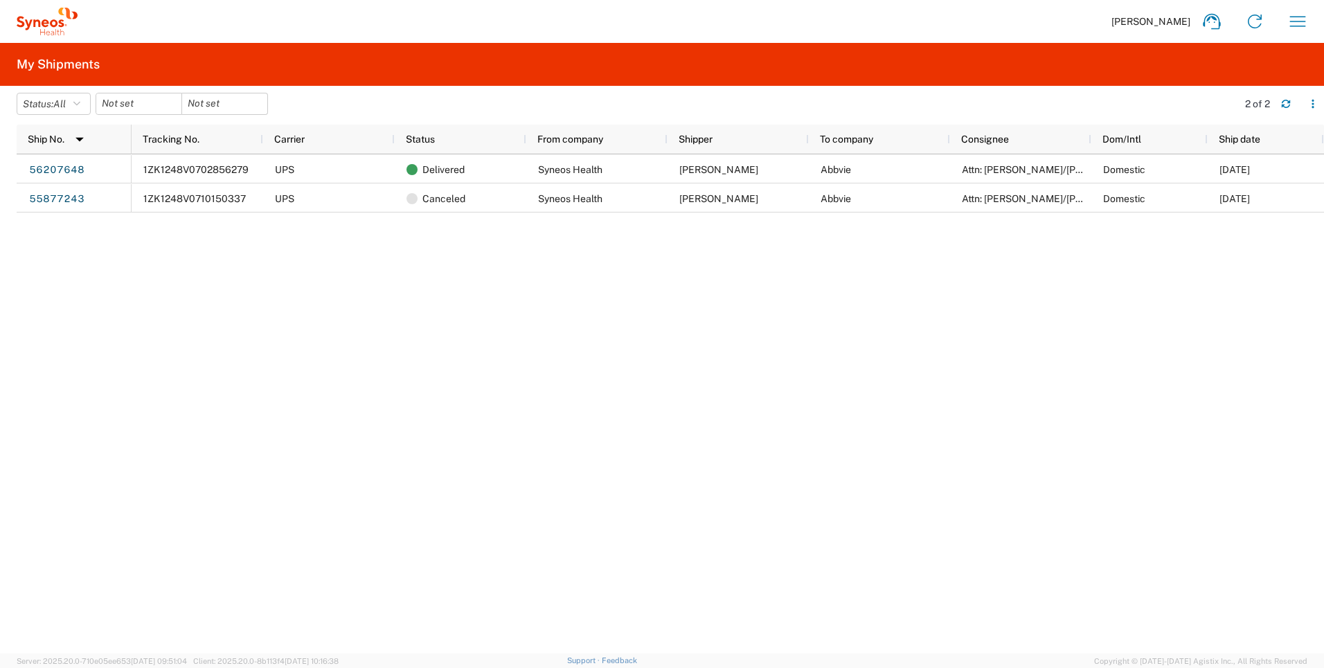
click at [53, 10] on icon at bounding box center [47, 22] width 61 height 28
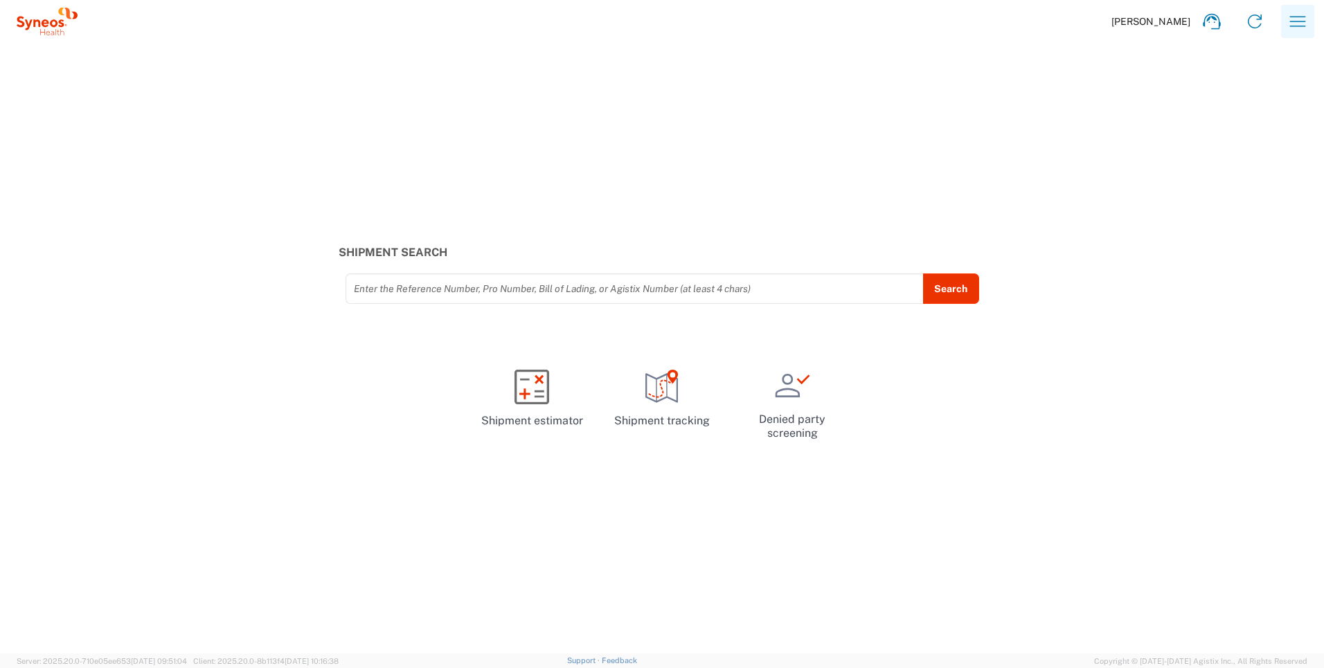
click at [1314, 13] on button "button" at bounding box center [1297, 21] width 33 height 33
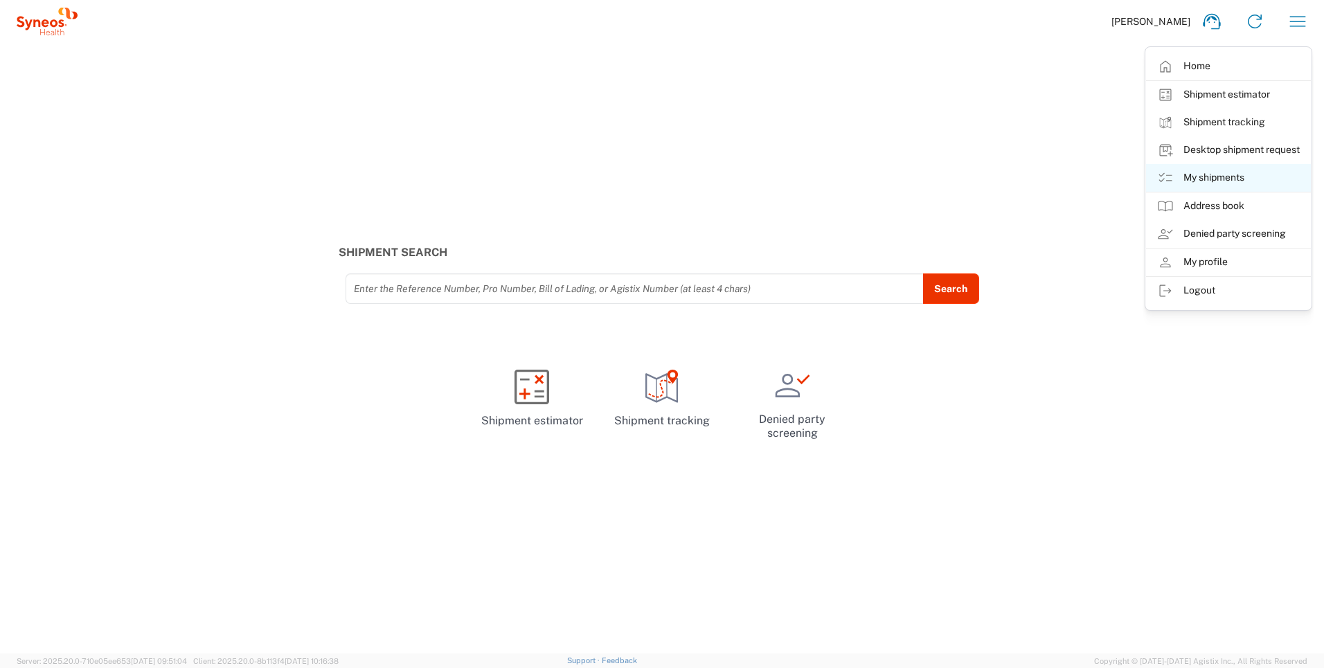
click at [1221, 178] on link "My shipments" at bounding box center [1228, 178] width 165 height 28
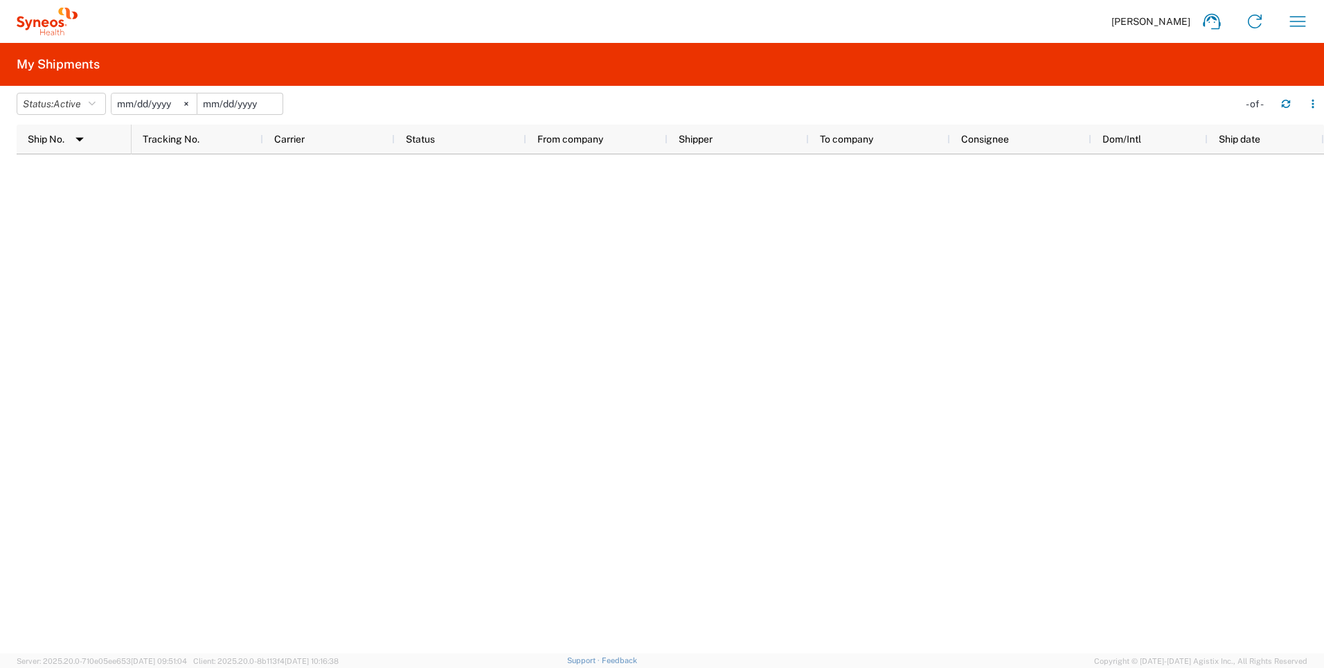
click at [256, 103] on input "date" at bounding box center [239, 103] width 85 height 21
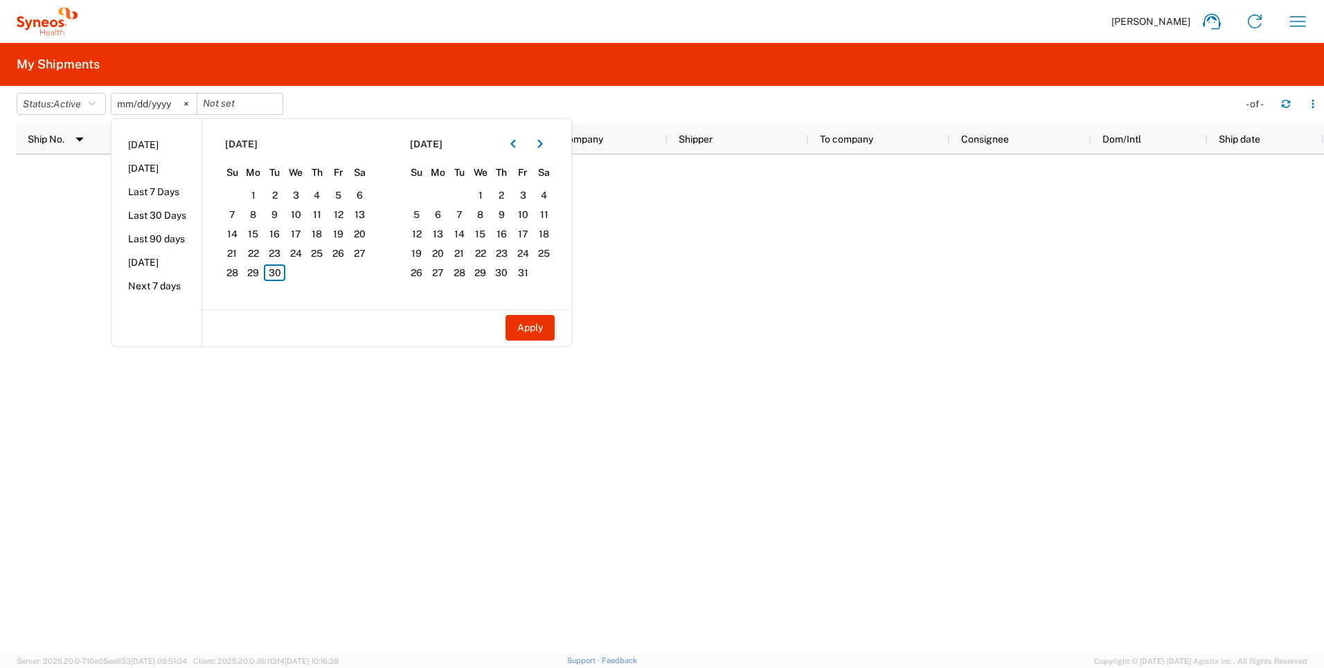
click at [341, 103] on agx-table-filter-chips "Status: Active Active All Approved Booked Canceled Delivered Denied New On Hold…" at bounding box center [624, 109] width 1215 height 32
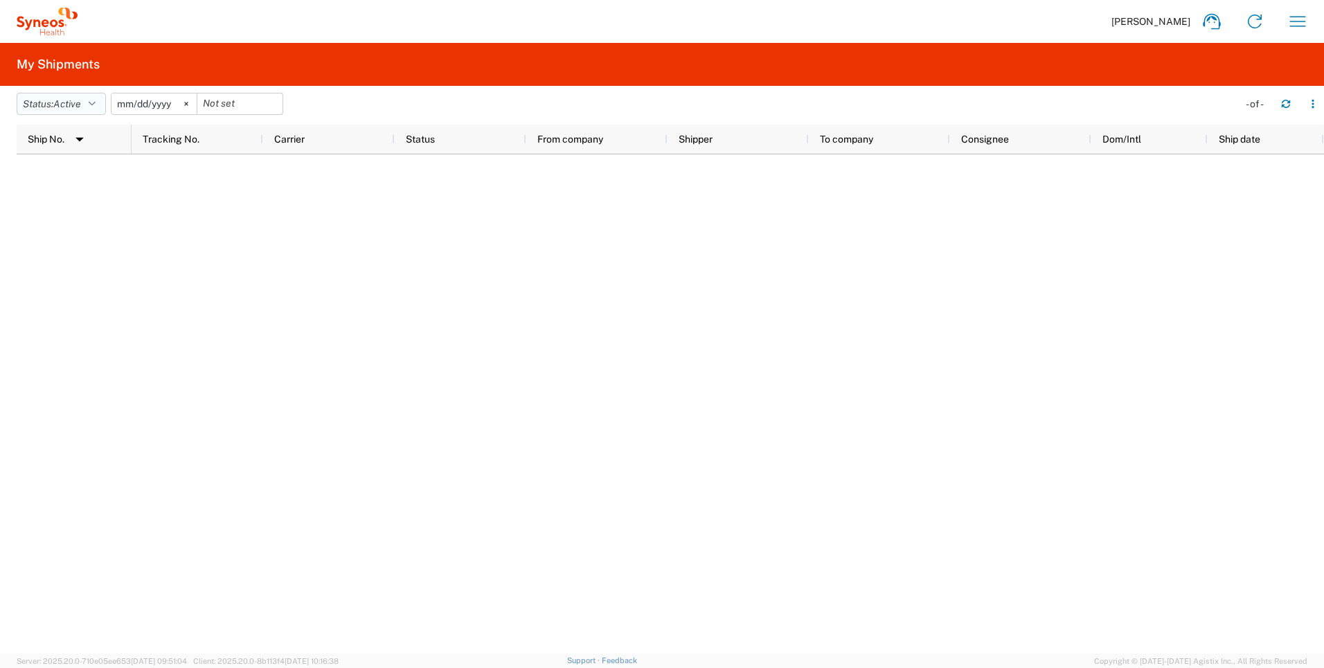
click at [60, 114] on button "Status: Active" at bounding box center [61, 104] width 89 height 22
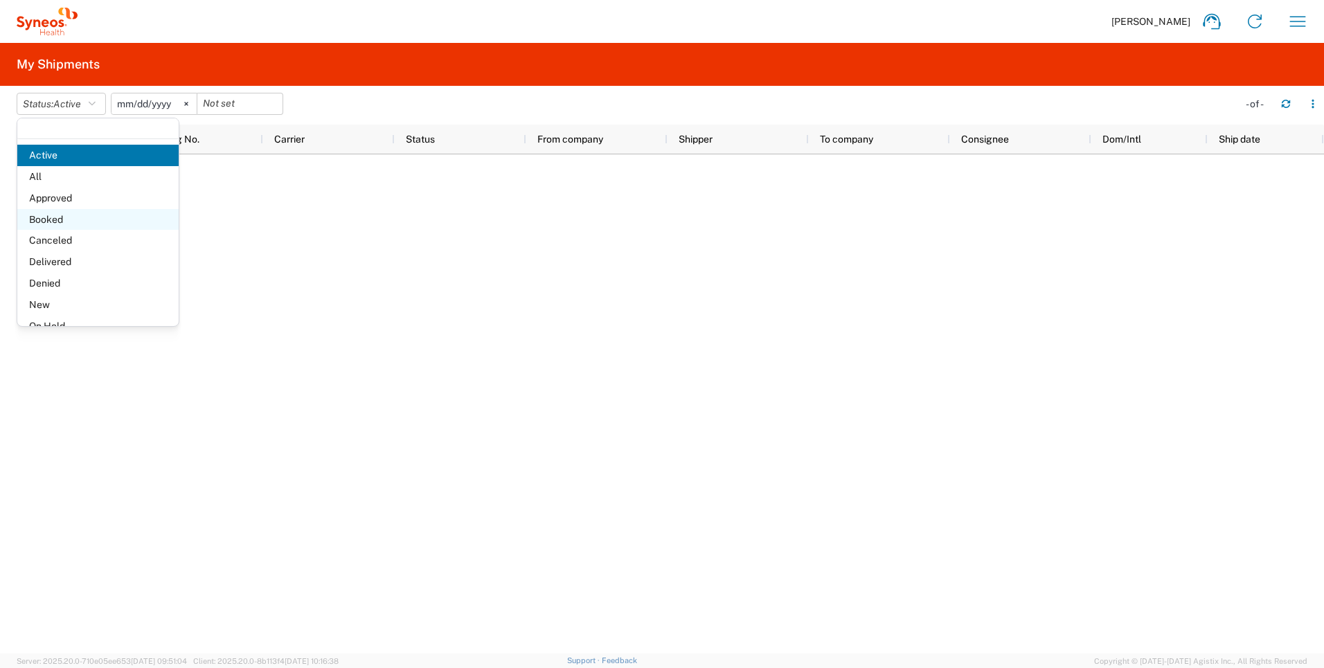
click at [76, 213] on span "Booked" at bounding box center [97, 219] width 161 height 21
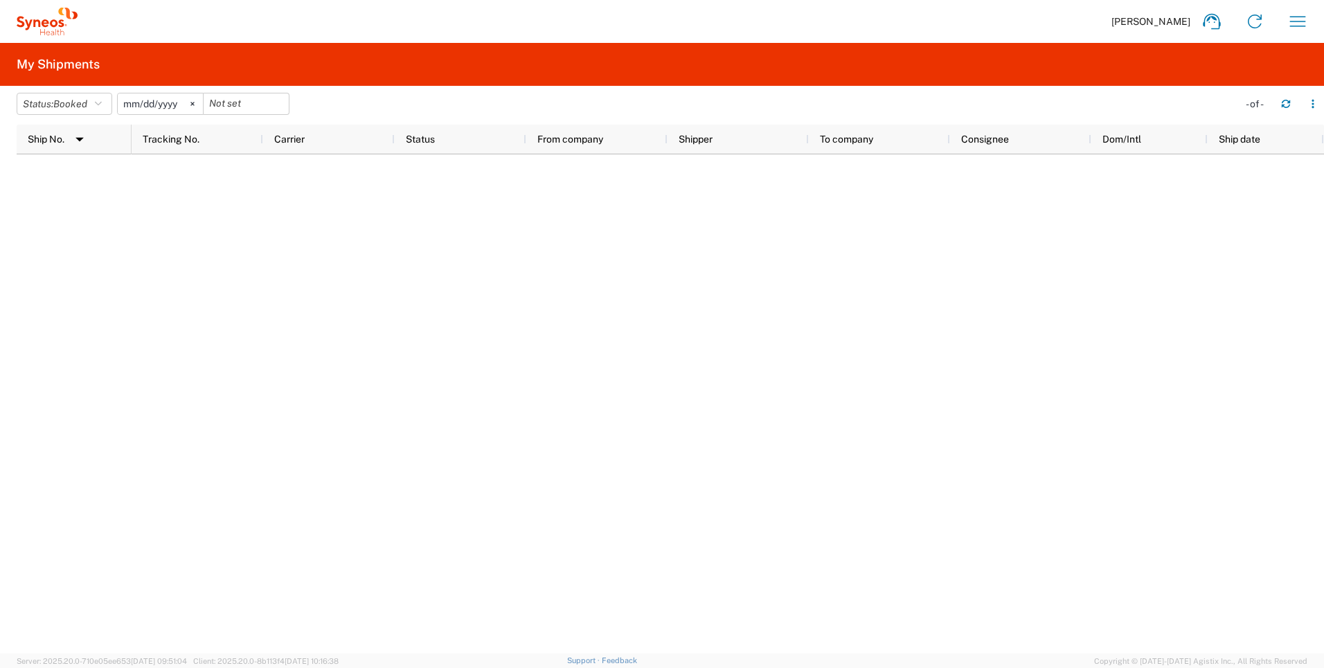
click at [66, 88] on header "Status: Booked Active All Approved Booked Canceled Delivered Denied New On Hold…" at bounding box center [671, 105] width 1308 height 39
click at [64, 110] on span "Booked" at bounding box center [70, 104] width 34 height 13
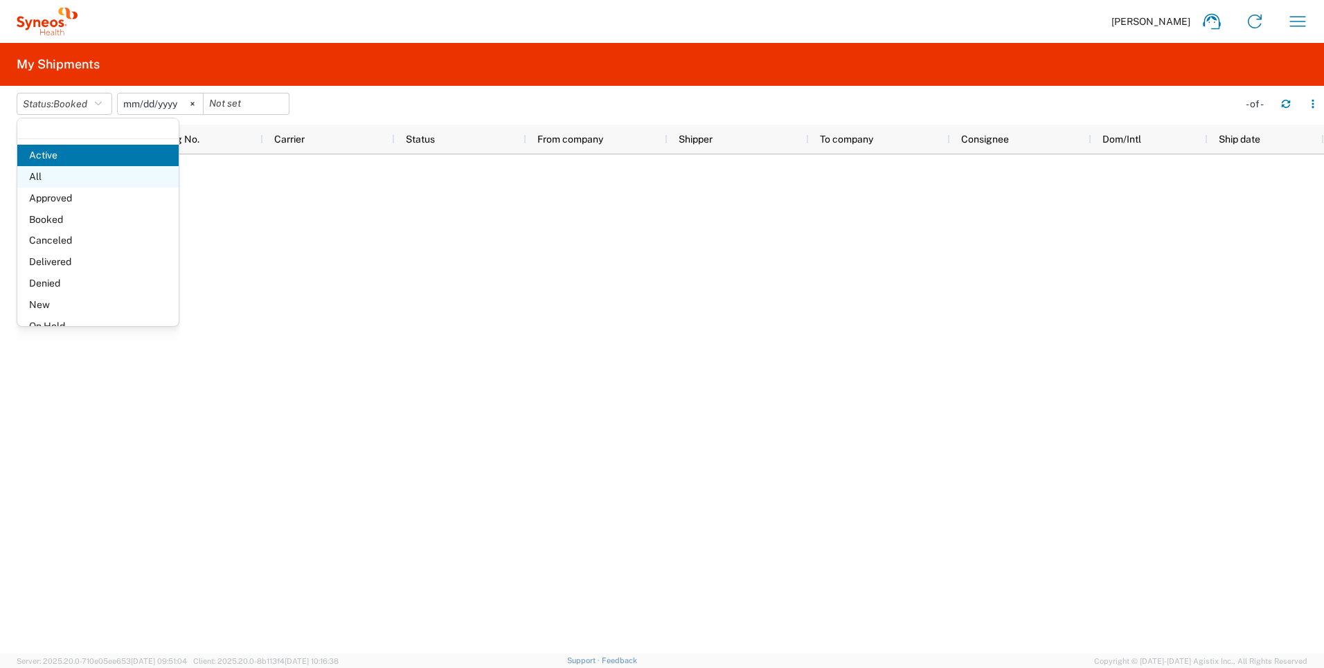
click at [58, 177] on span "All" at bounding box center [97, 176] width 161 height 21
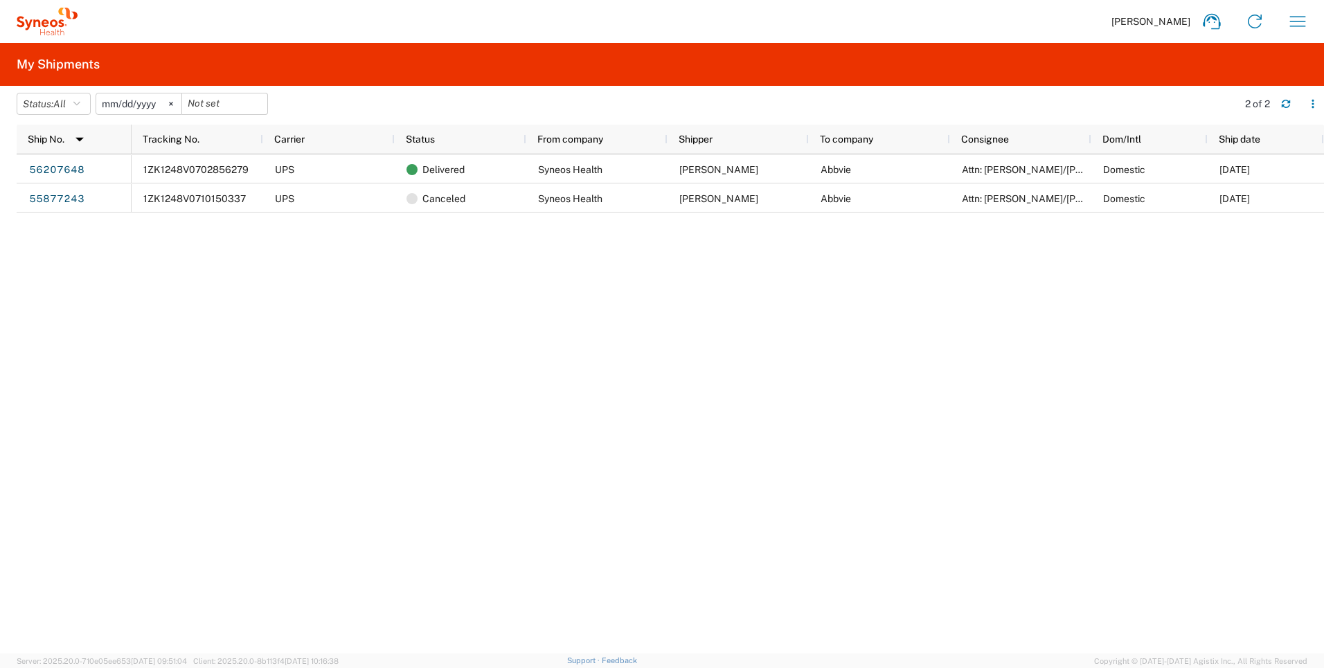
click at [165, 102] on input "[DATE]" at bounding box center [138, 103] width 85 height 21
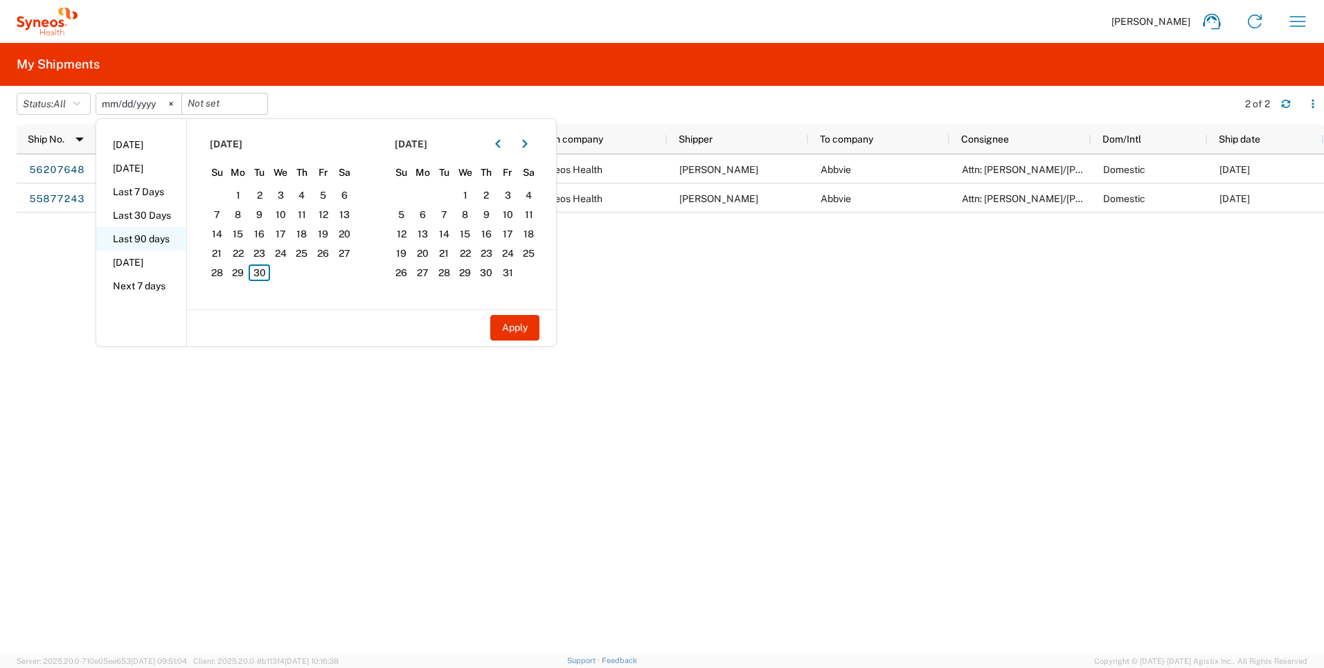
click at [153, 241] on li "Last 90 days" at bounding box center [141, 239] width 90 height 24
type input "[DATE]"
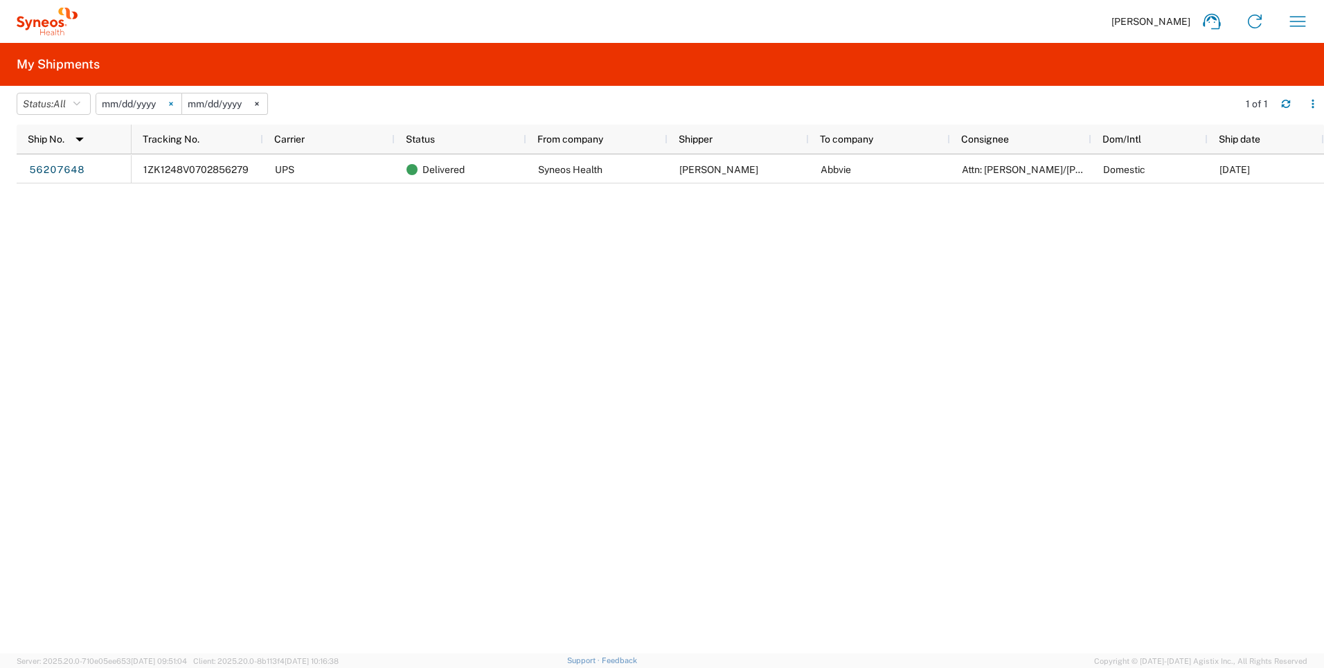
click at [175, 98] on svg-icon at bounding box center [171, 103] width 21 height 21
click at [181, 107] on div at bounding box center [139, 104] width 87 height 22
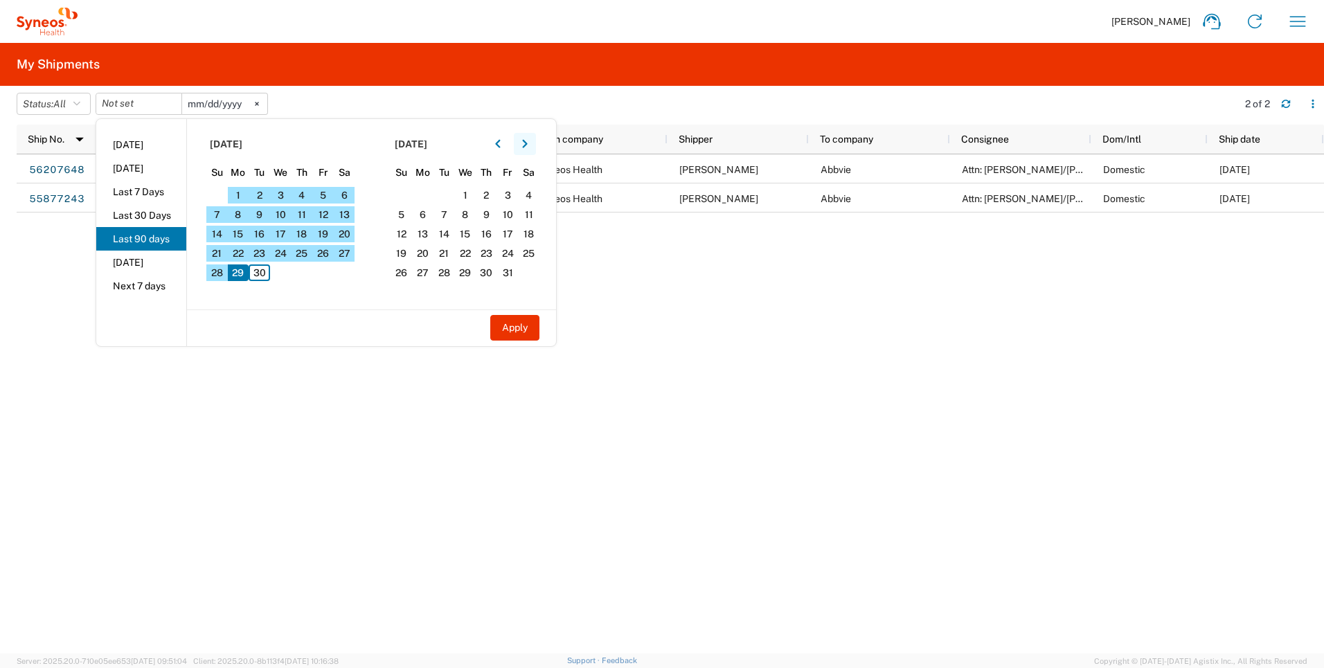
click at [527, 146] on icon "button" at bounding box center [524, 144] width 5 height 8
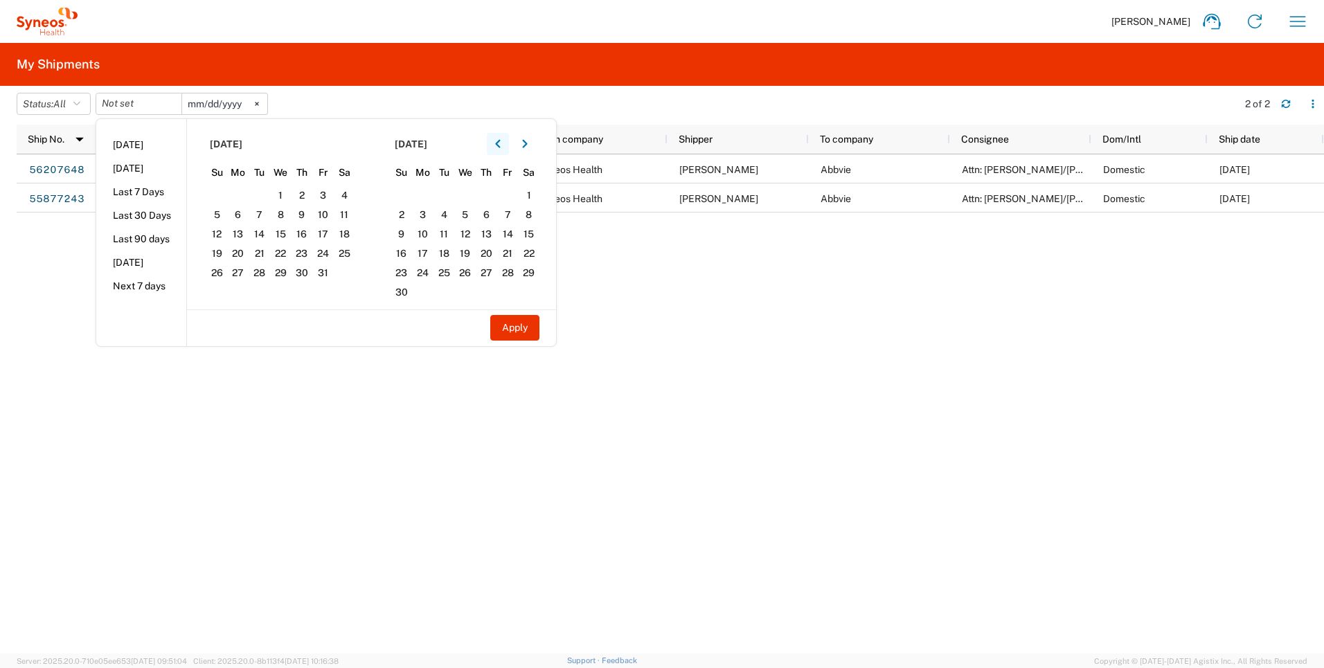
click at [501, 144] on icon "button" at bounding box center [498, 144] width 6 height 10
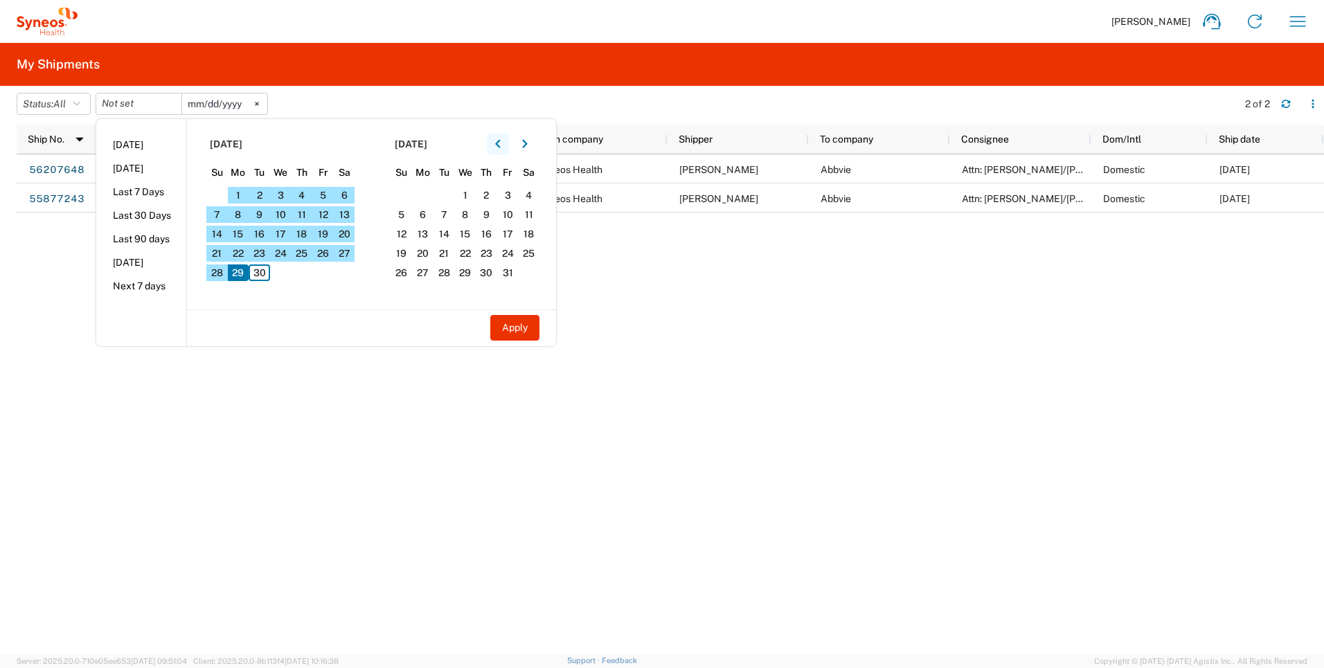
click at [501, 144] on icon "button" at bounding box center [498, 144] width 6 height 10
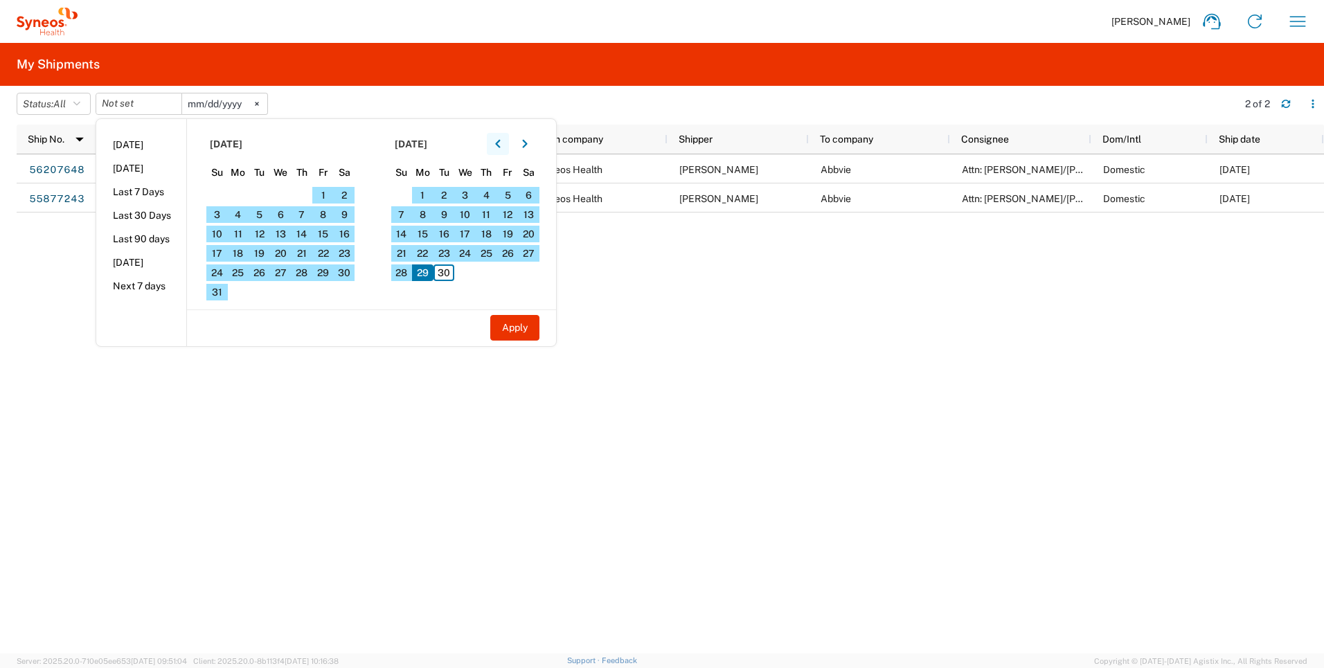
click at [501, 144] on icon "button" at bounding box center [498, 144] width 6 height 10
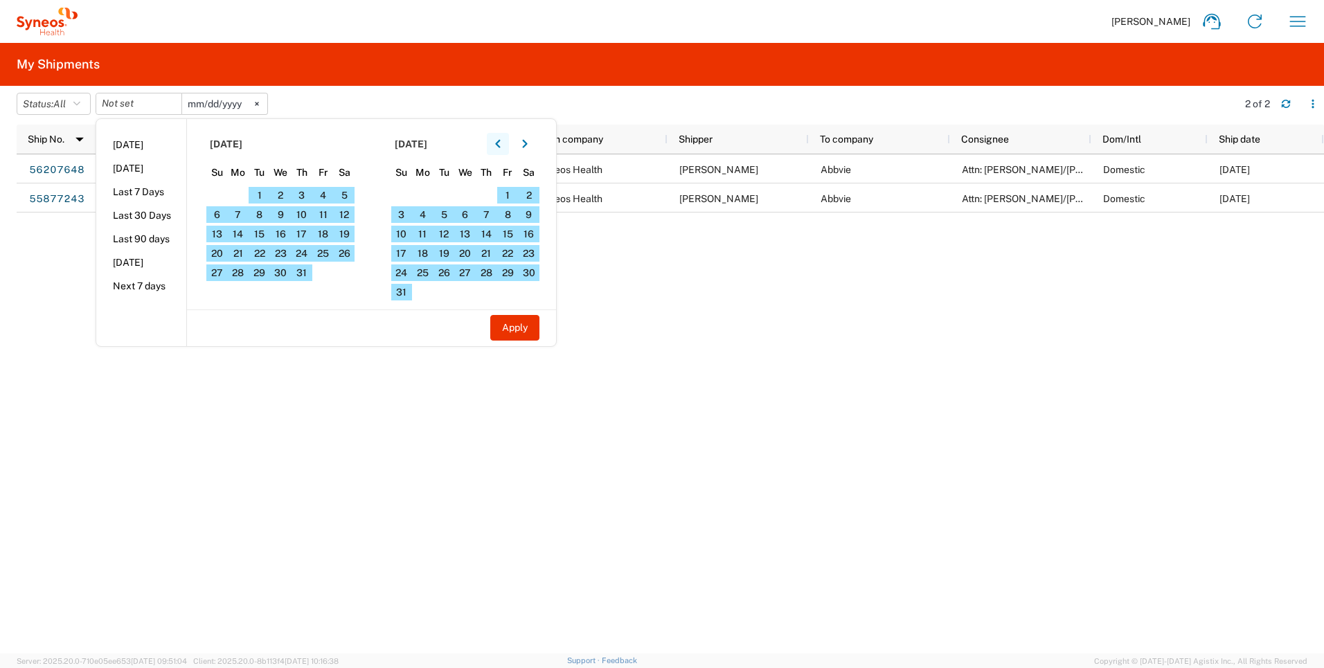
click at [501, 144] on icon "button" at bounding box center [498, 144] width 6 height 10
click at [490, 195] on span "1" at bounding box center [486, 195] width 21 height 17
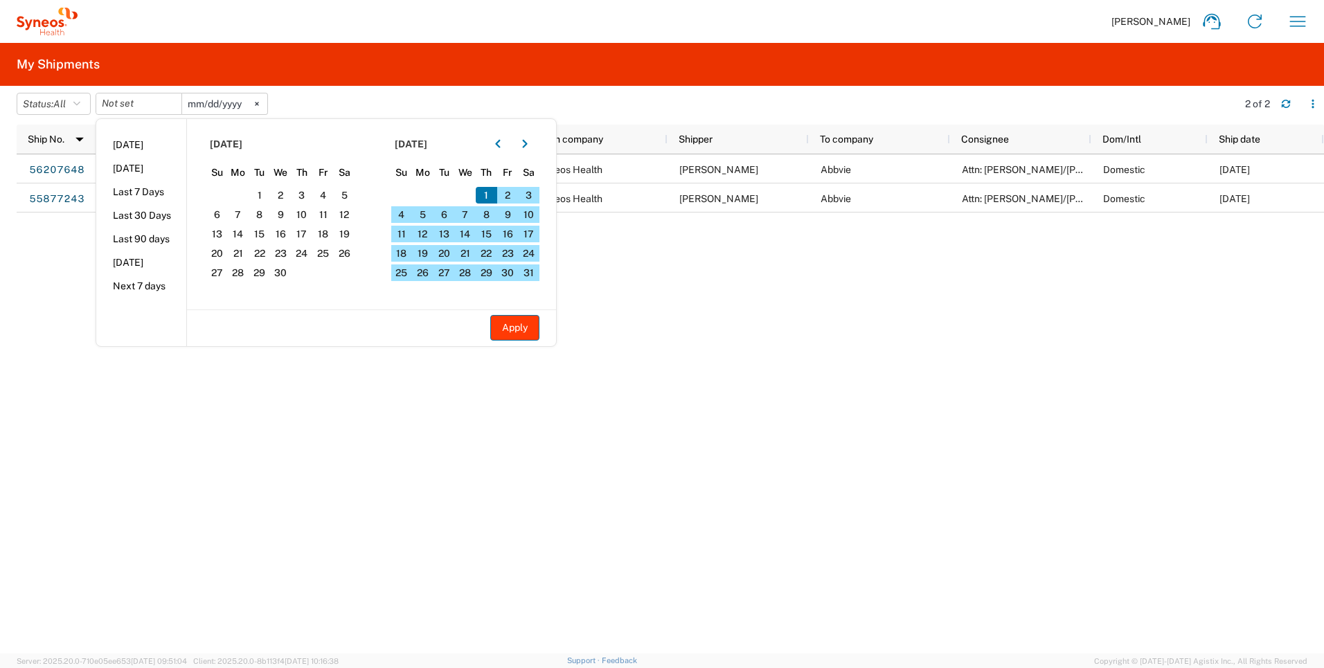
click at [509, 321] on button "Apply" at bounding box center [514, 328] width 49 height 26
type input "[DATE]"
